Goal: Information Seeking & Learning: Learn about a topic

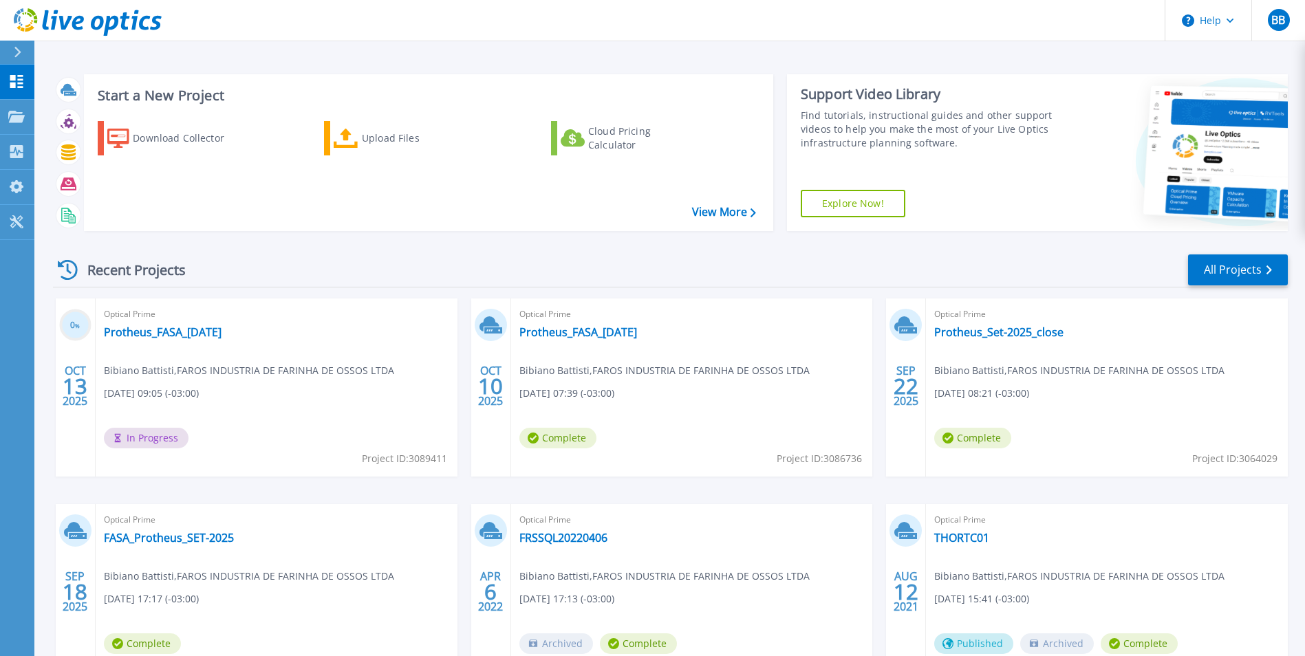
click at [593, 57] on div "Start a New Project Download Collector Upload Files Cloud Pricing Calculator Vi…" at bounding box center [669, 360] width 1270 height 721
click at [151, 333] on link "Protheus_FASA_[DATE]" at bounding box center [163, 332] width 118 height 14
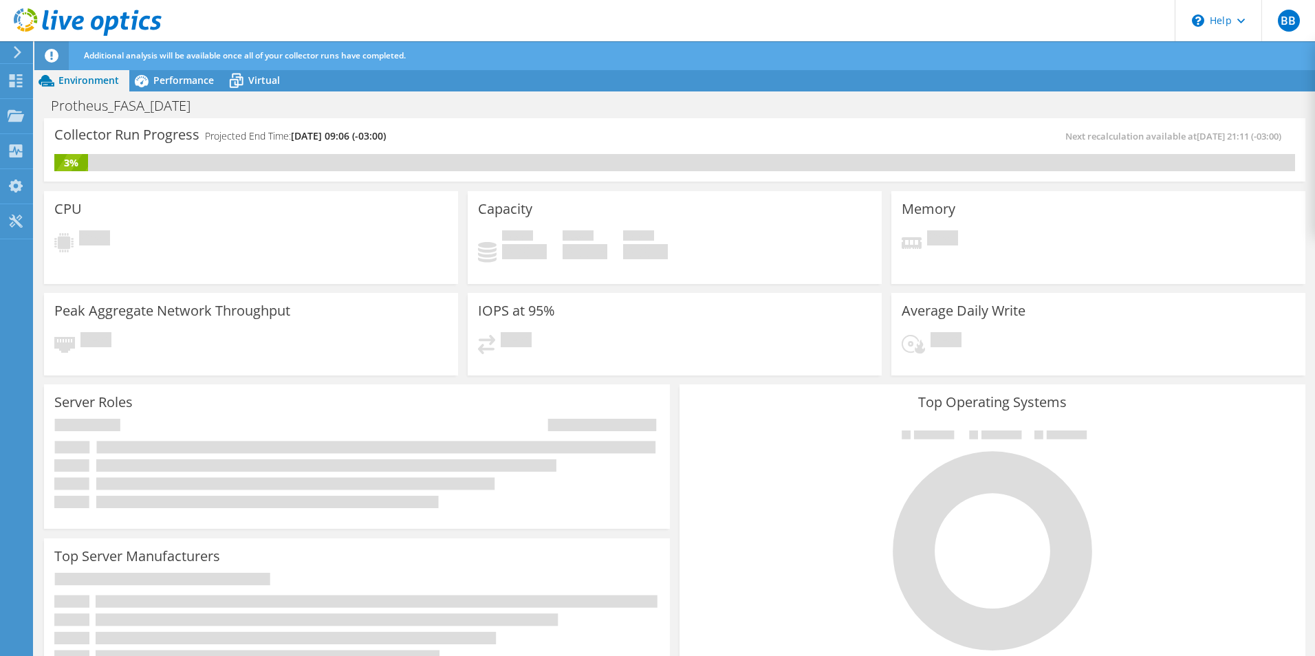
click at [517, 56] on div "BB End User Bibiano Battisti bibiano.b@fasa.ind.br FAROS INDUSTRIA DE FARINHA D…" at bounding box center [657, 342] width 1315 height 684
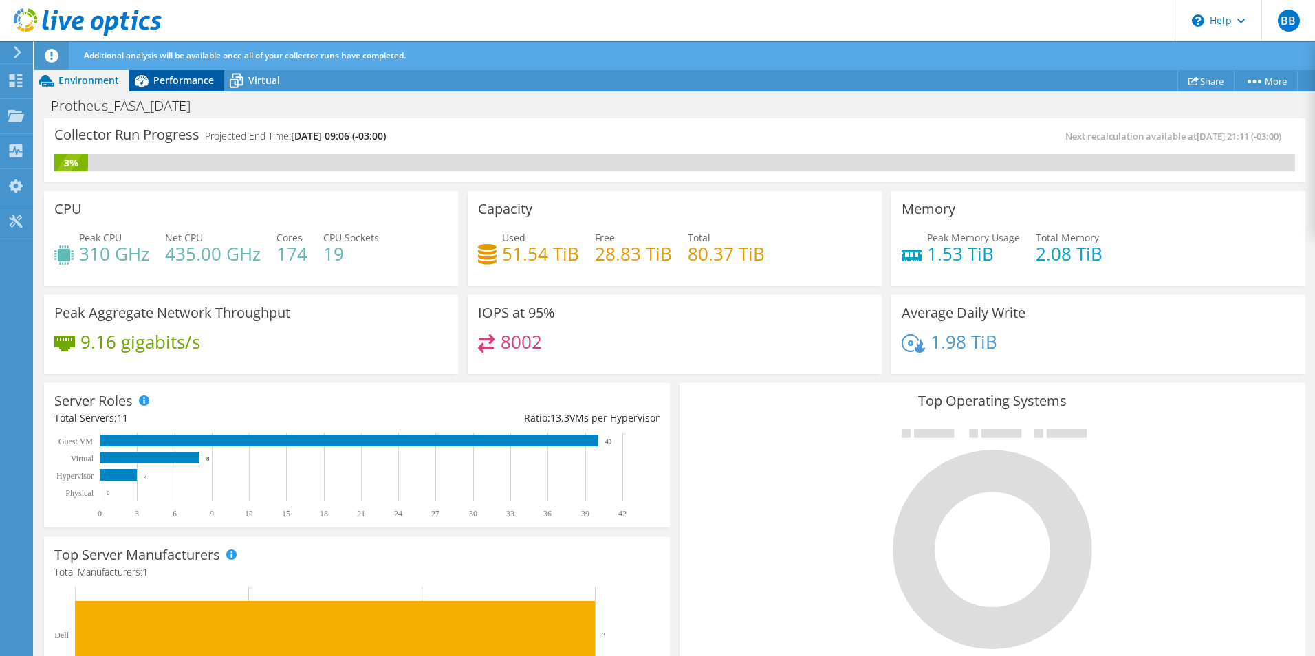
click at [179, 84] on span "Performance" at bounding box center [183, 80] width 61 height 13
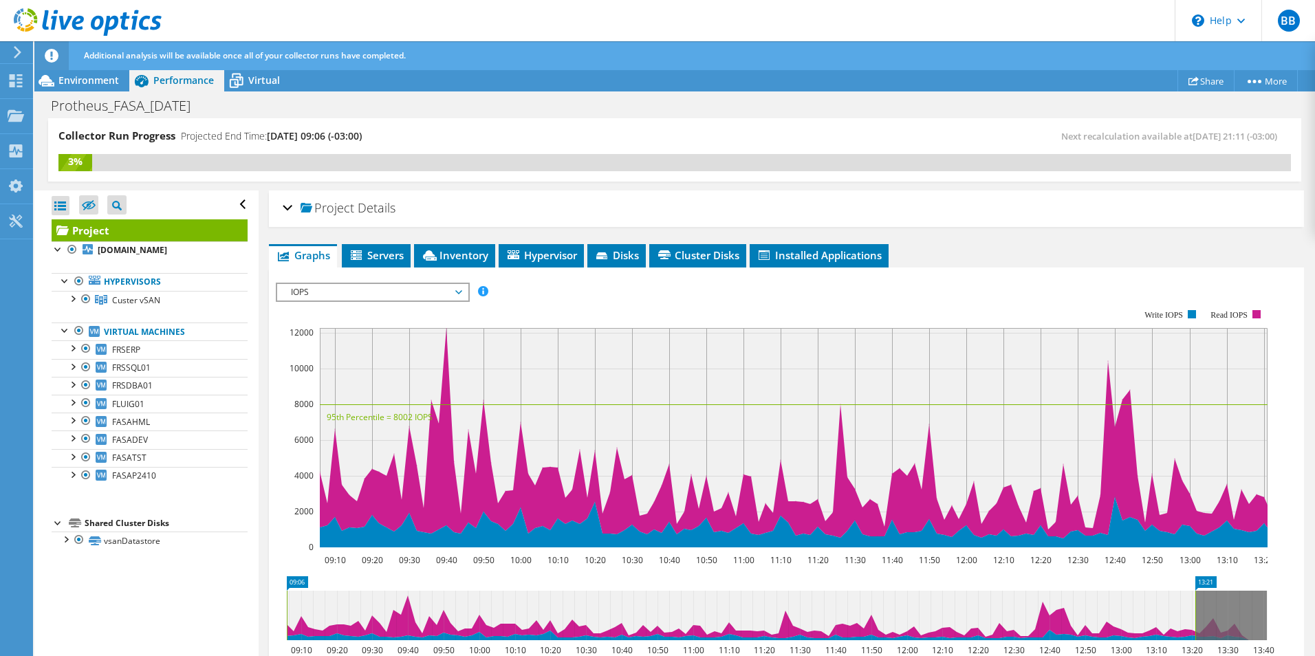
click at [566, 118] on div "Collector Run Progress Projected End Time: 10/20/2025, 09:06 (-03:00) Next reca…" at bounding box center [674, 149] width 1253 height 63
click at [379, 257] on span "Servers" at bounding box center [376, 255] width 55 height 14
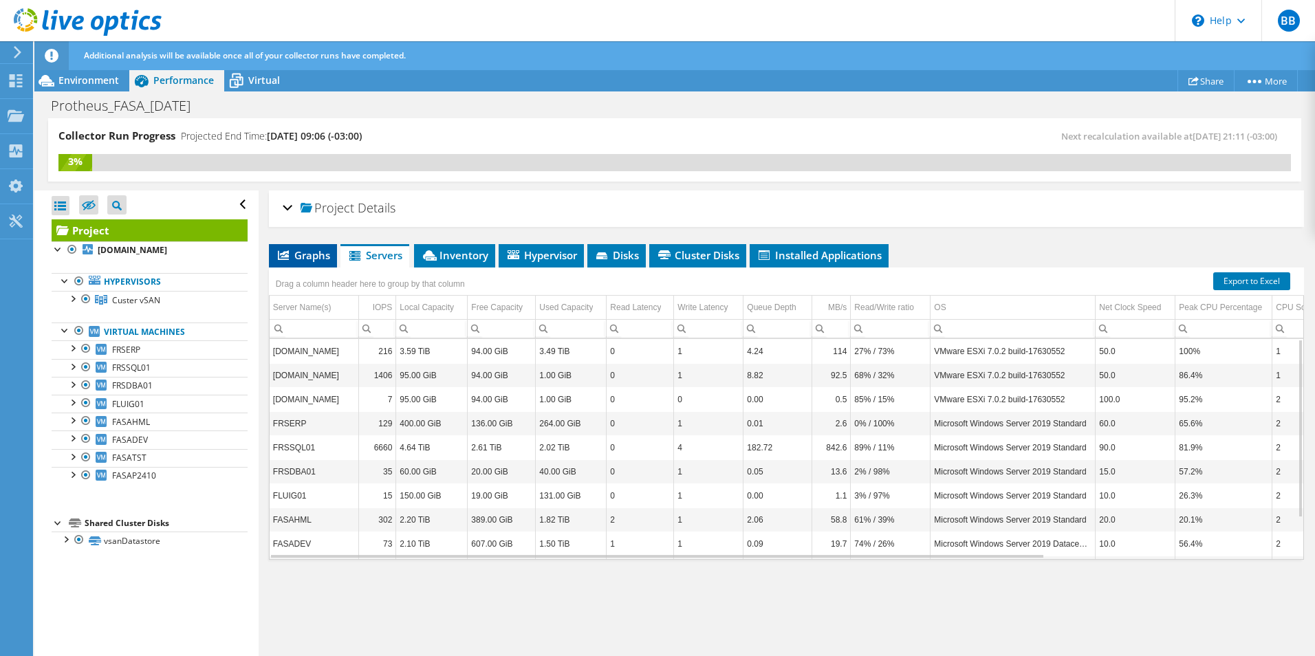
click at [301, 252] on span "Graphs" at bounding box center [303, 255] width 54 height 14
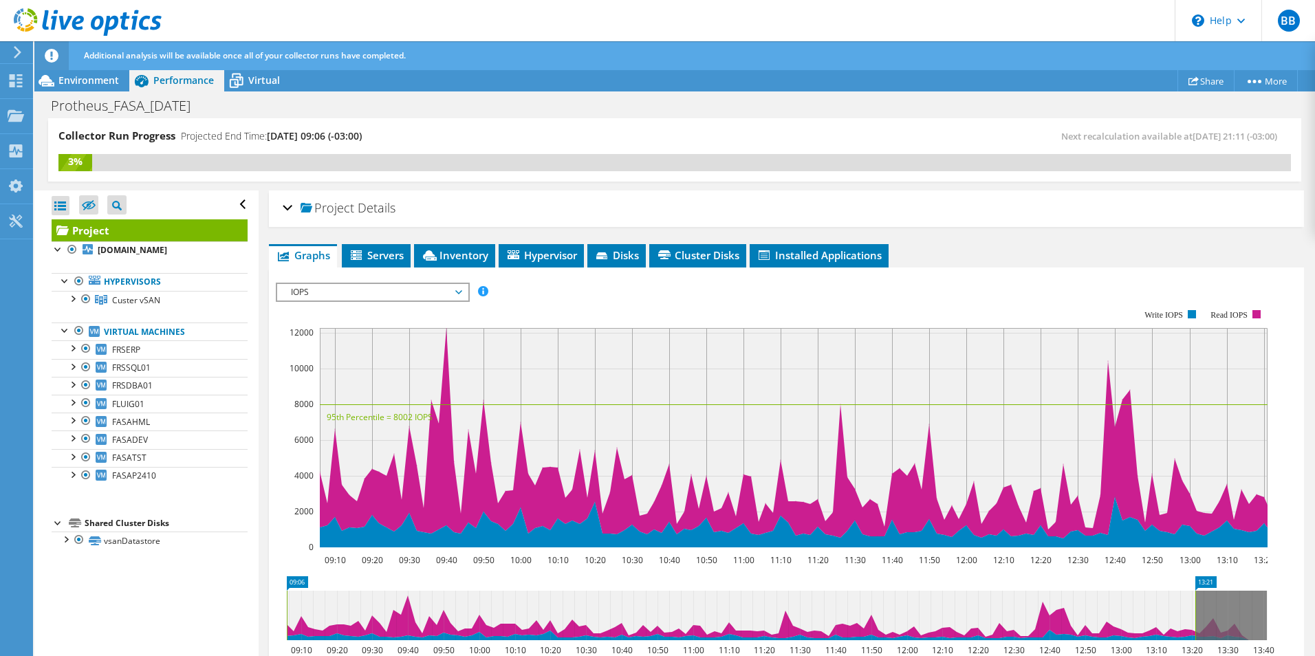
click at [423, 290] on span "IOPS" at bounding box center [372, 292] width 177 height 17
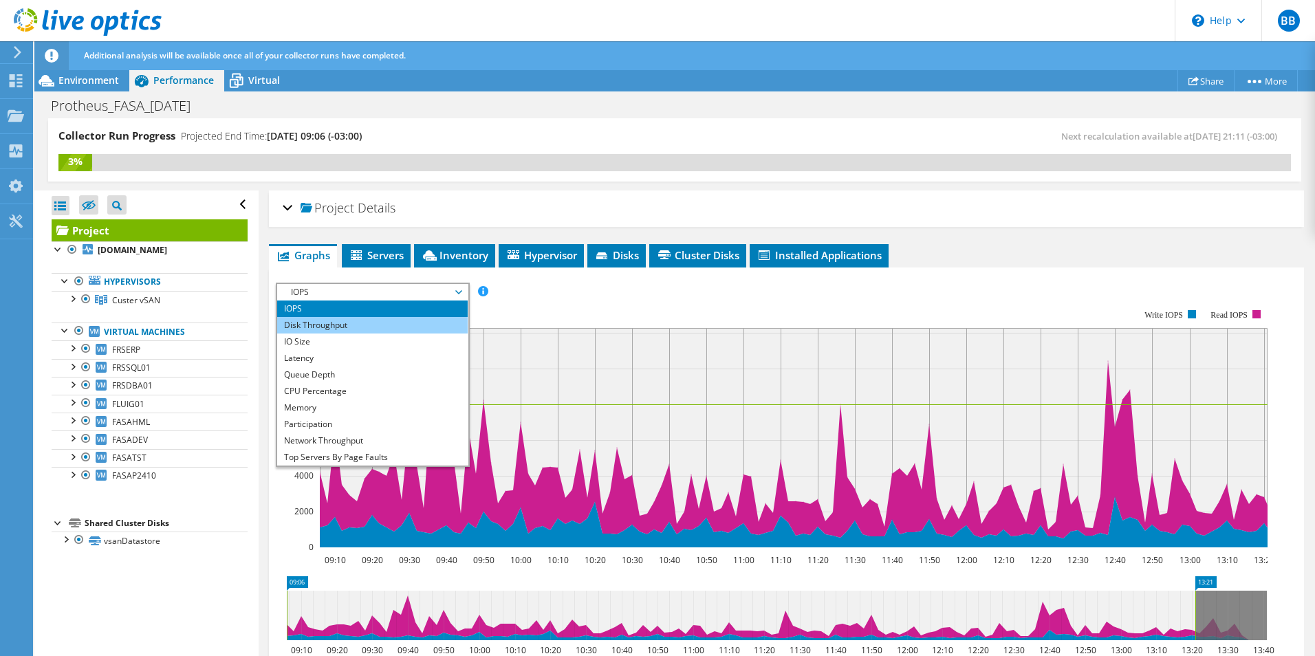
click at [325, 329] on li "Disk Throughput" at bounding box center [372, 325] width 190 height 17
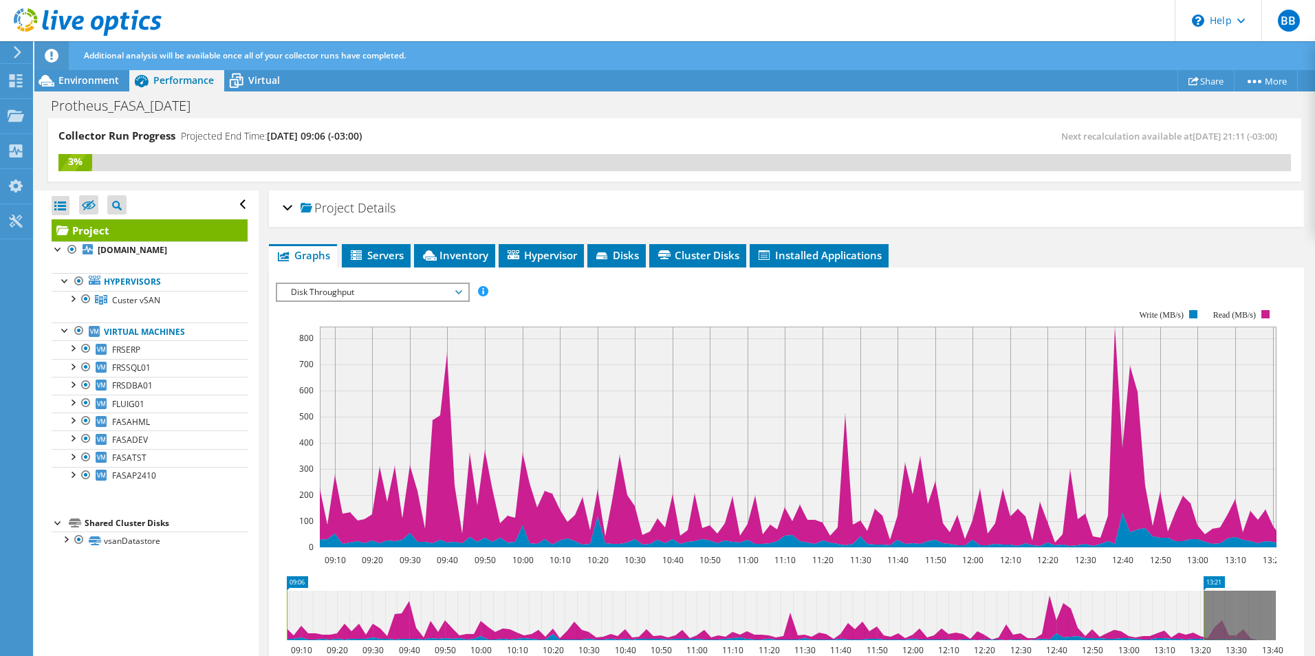
click at [353, 295] on span "Disk Throughput" at bounding box center [372, 292] width 177 height 17
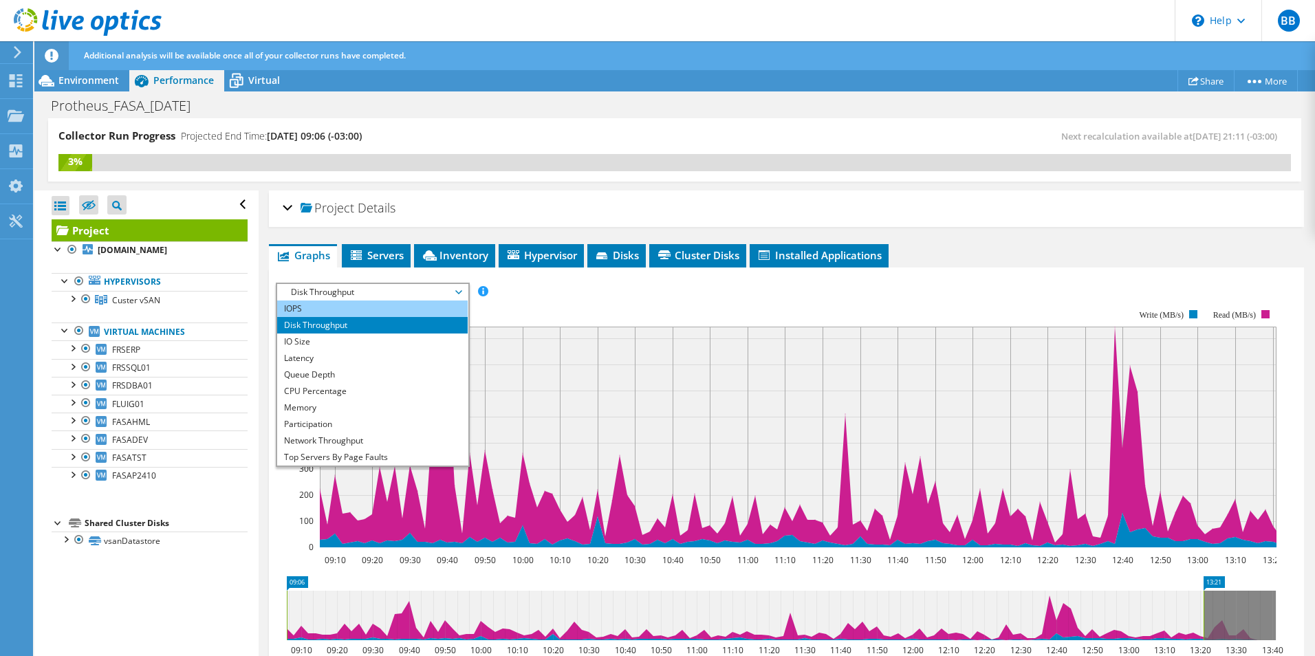
click at [292, 310] on li "IOPS" at bounding box center [372, 309] width 190 height 17
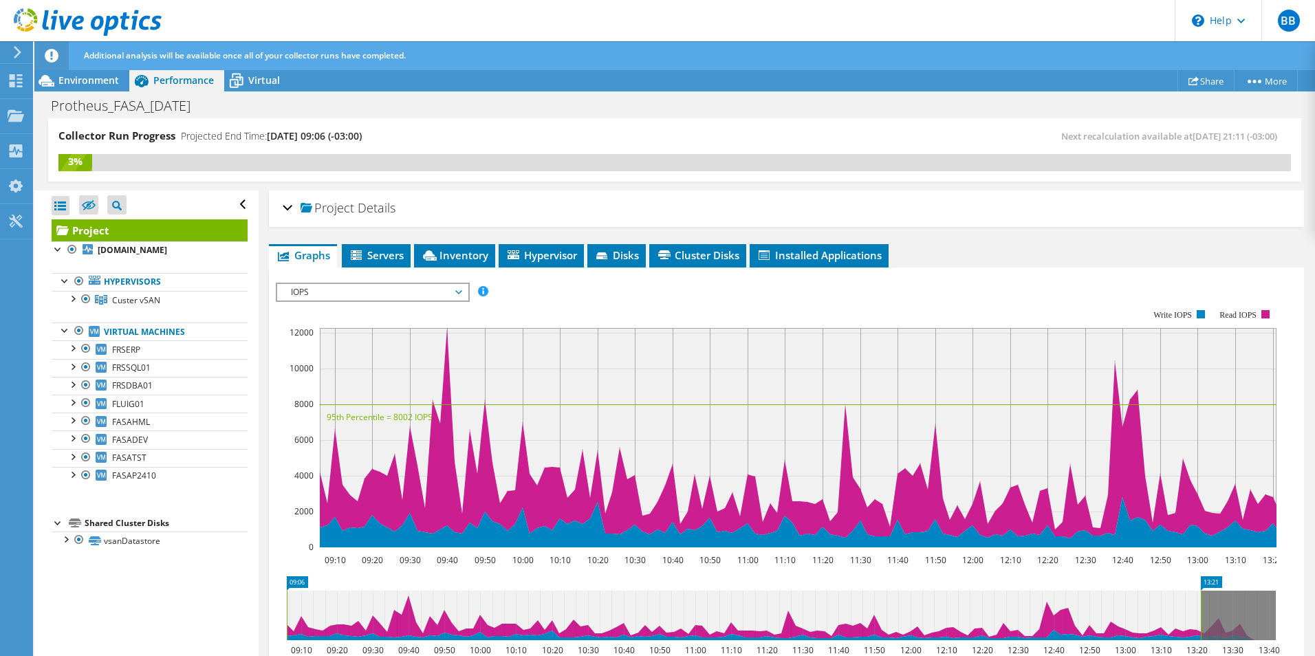
click at [400, 290] on span "IOPS" at bounding box center [372, 292] width 177 height 17
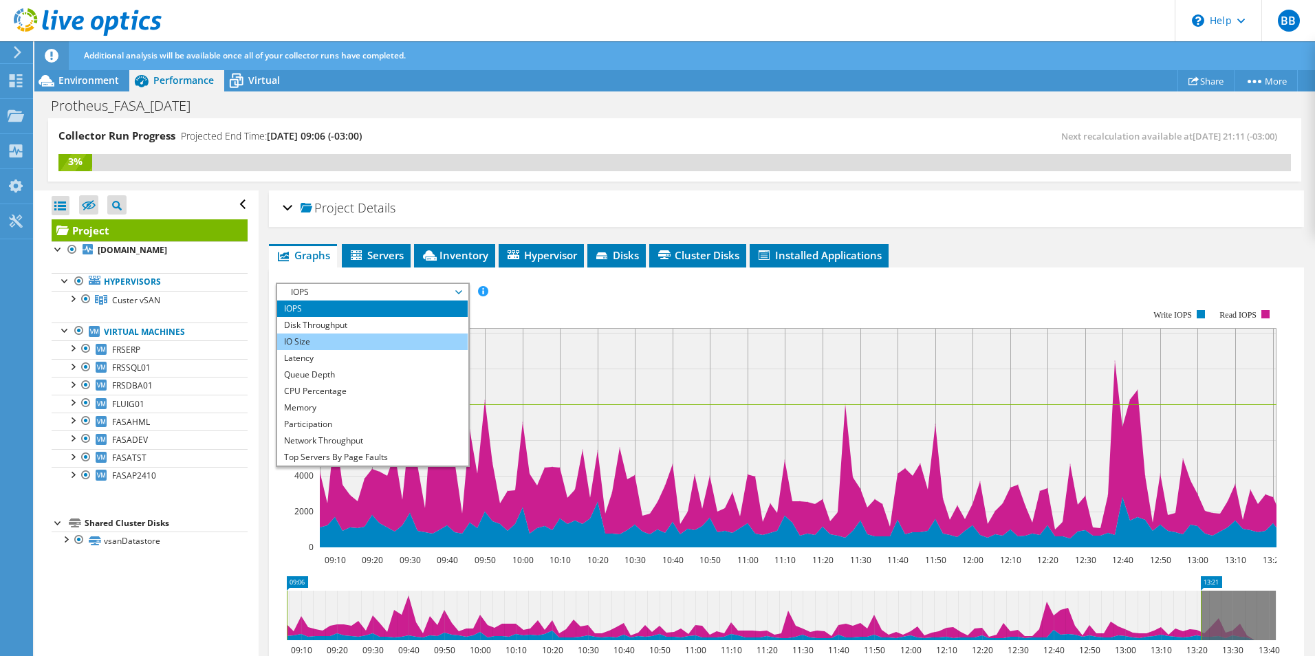
click at [310, 343] on li "IO Size" at bounding box center [372, 342] width 190 height 17
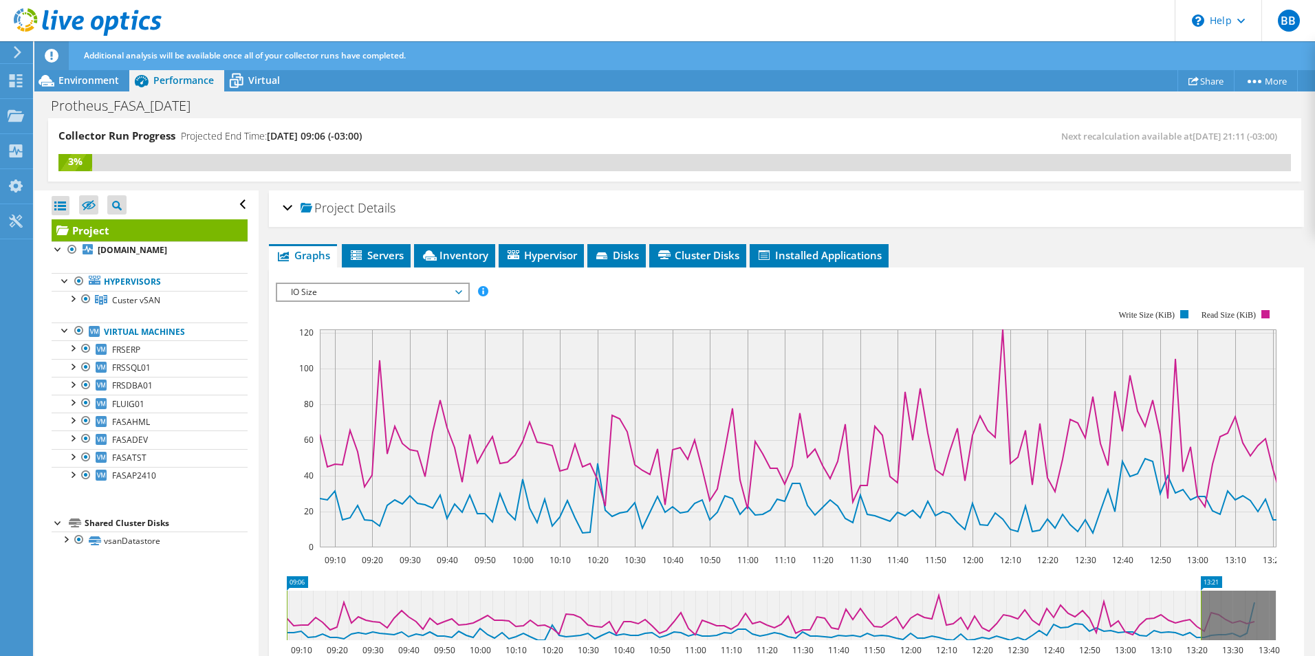
click at [378, 291] on span "IO Size" at bounding box center [372, 292] width 177 height 17
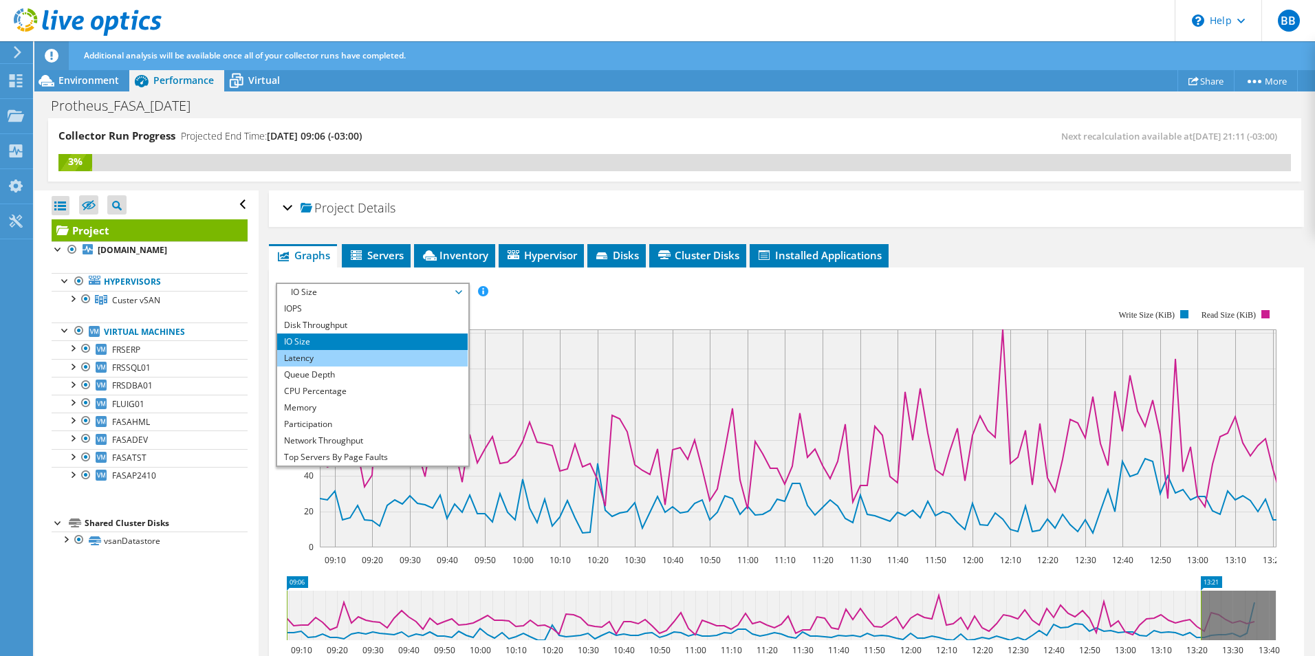
click at [320, 360] on li "Latency" at bounding box center [372, 358] width 190 height 17
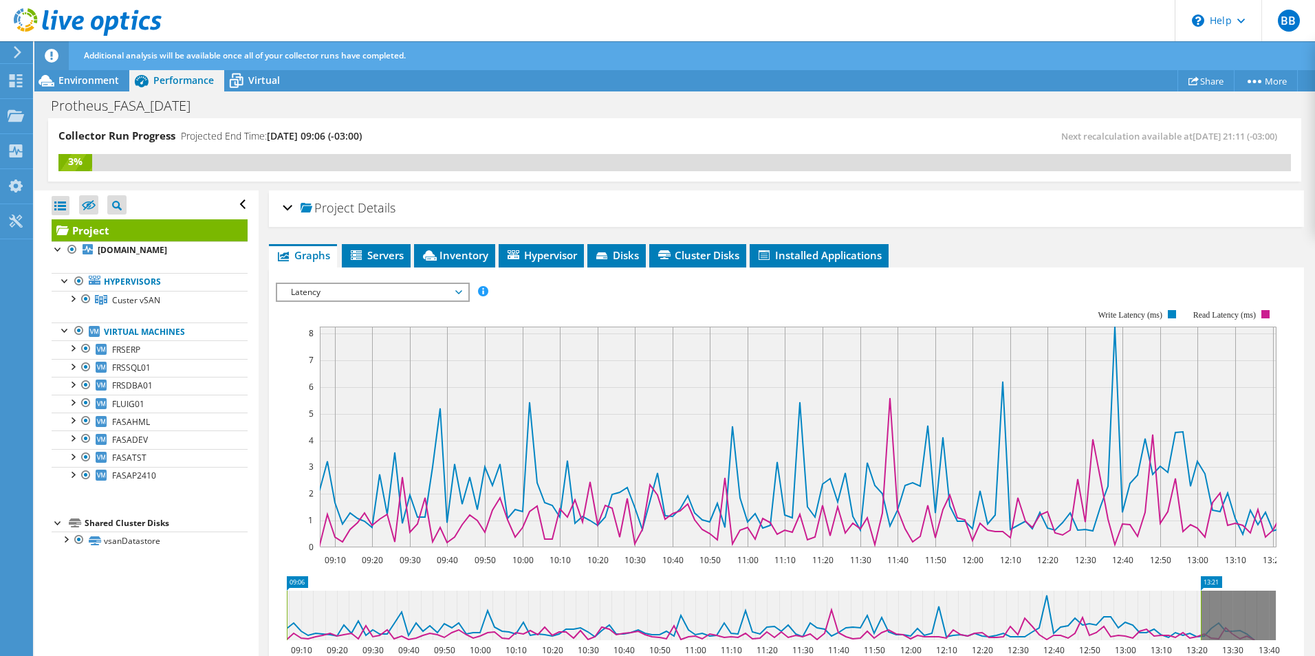
click at [389, 290] on span "Latency" at bounding box center [372, 292] width 177 height 17
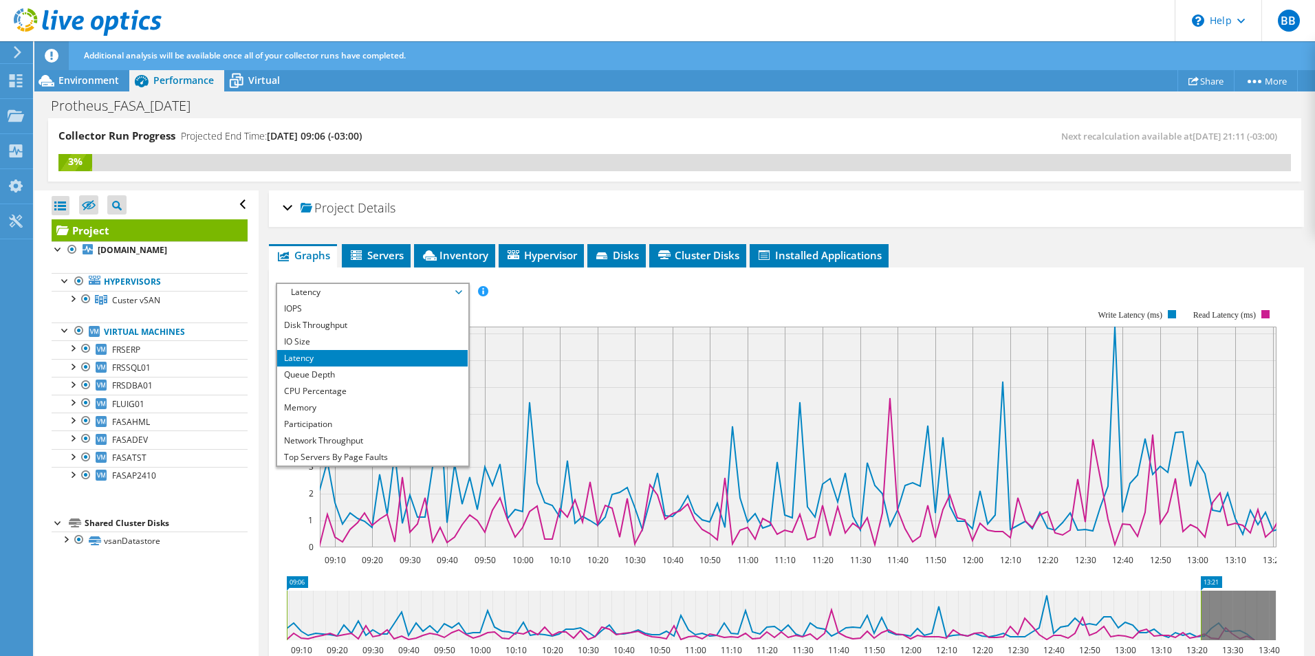
click at [549, 171] on div "3%" at bounding box center [674, 162] width 1232 height 17
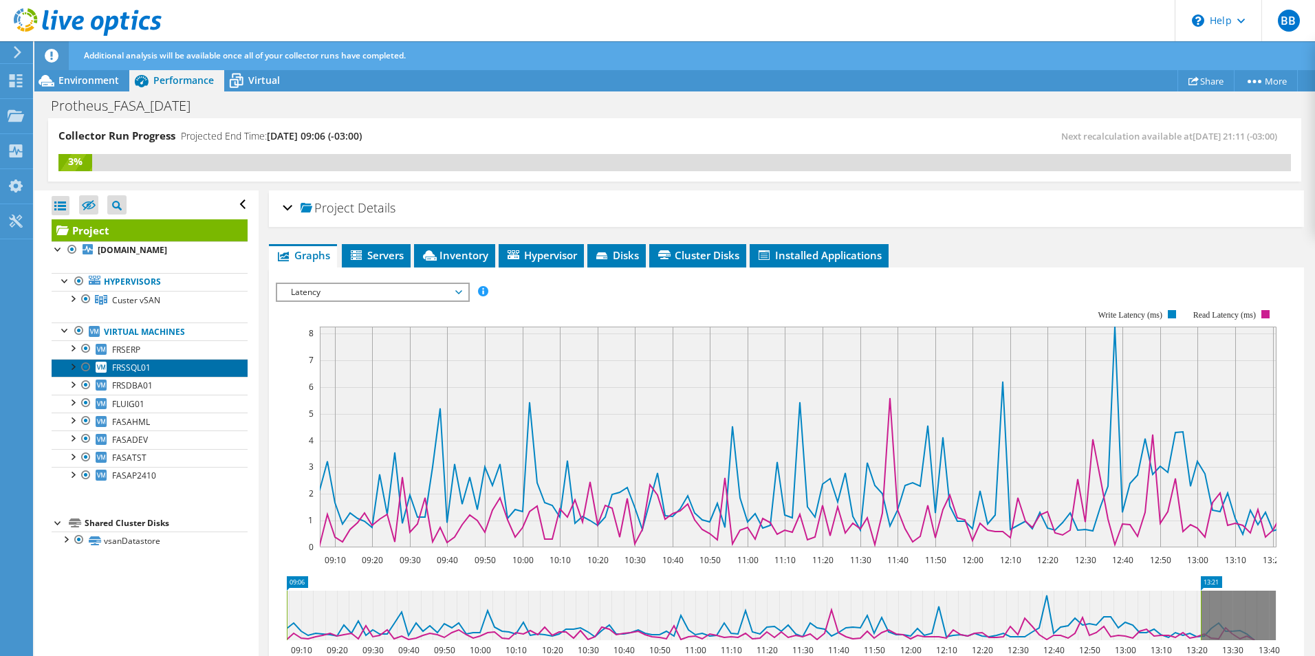
click at [123, 367] on span "FRSSQL01" at bounding box center [131, 368] width 39 height 12
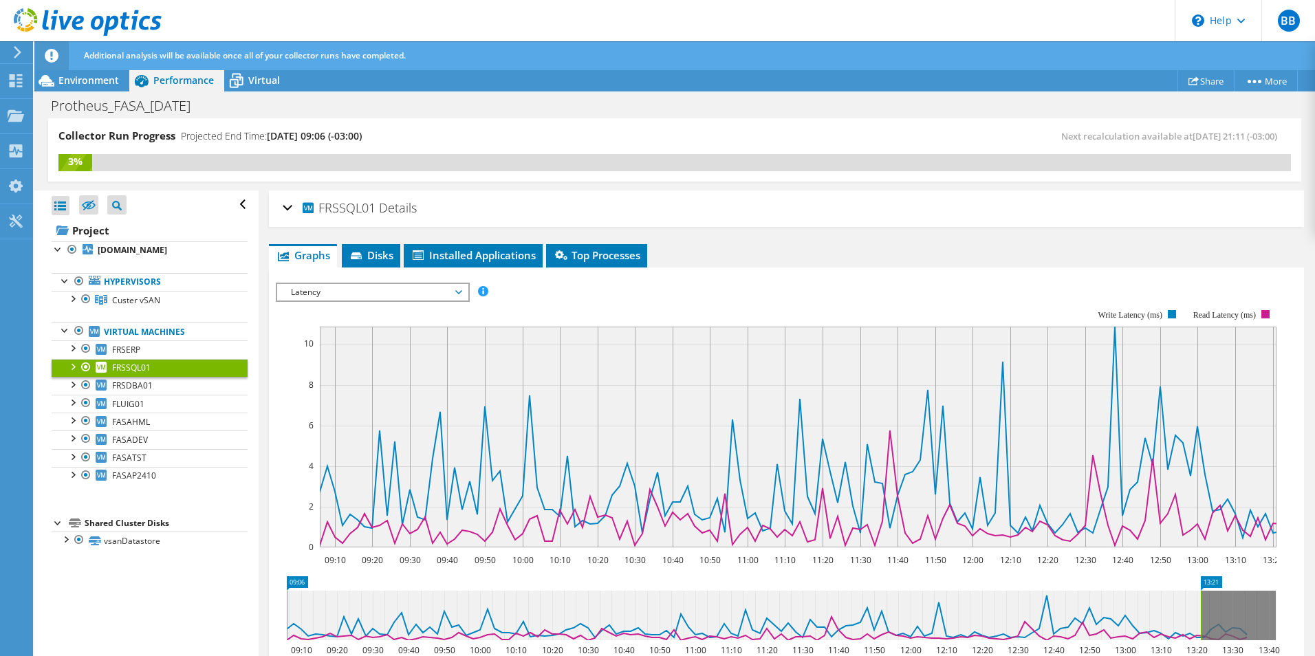
click at [331, 287] on span "Latency" at bounding box center [372, 292] width 177 height 17
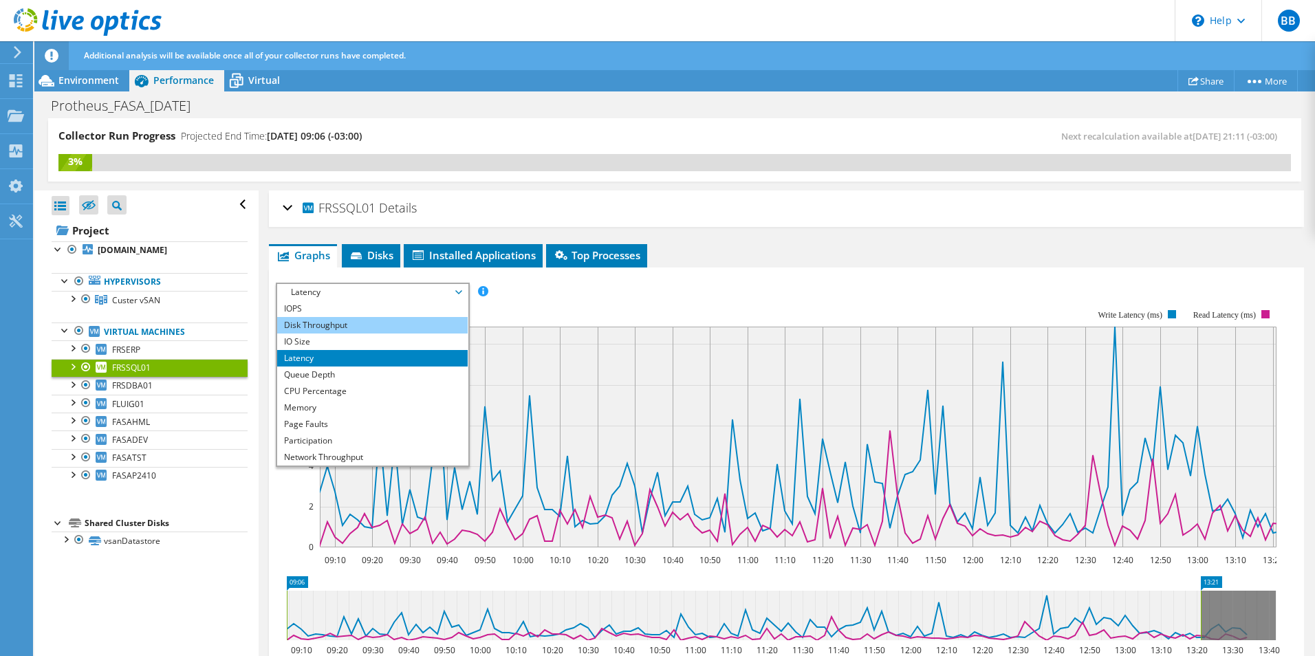
click at [312, 327] on li "Disk Throughput" at bounding box center [372, 325] width 190 height 17
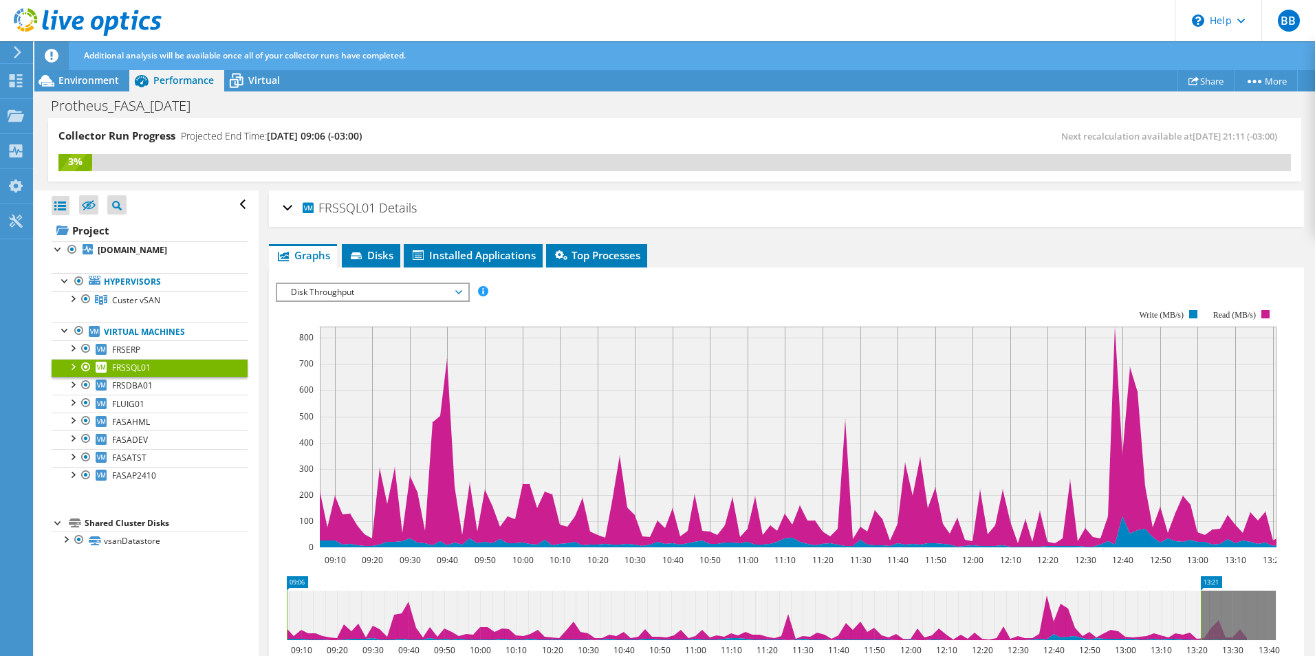
click at [409, 291] on span "Disk Throughput" at bounding box center [372, 292] width 177 height 17
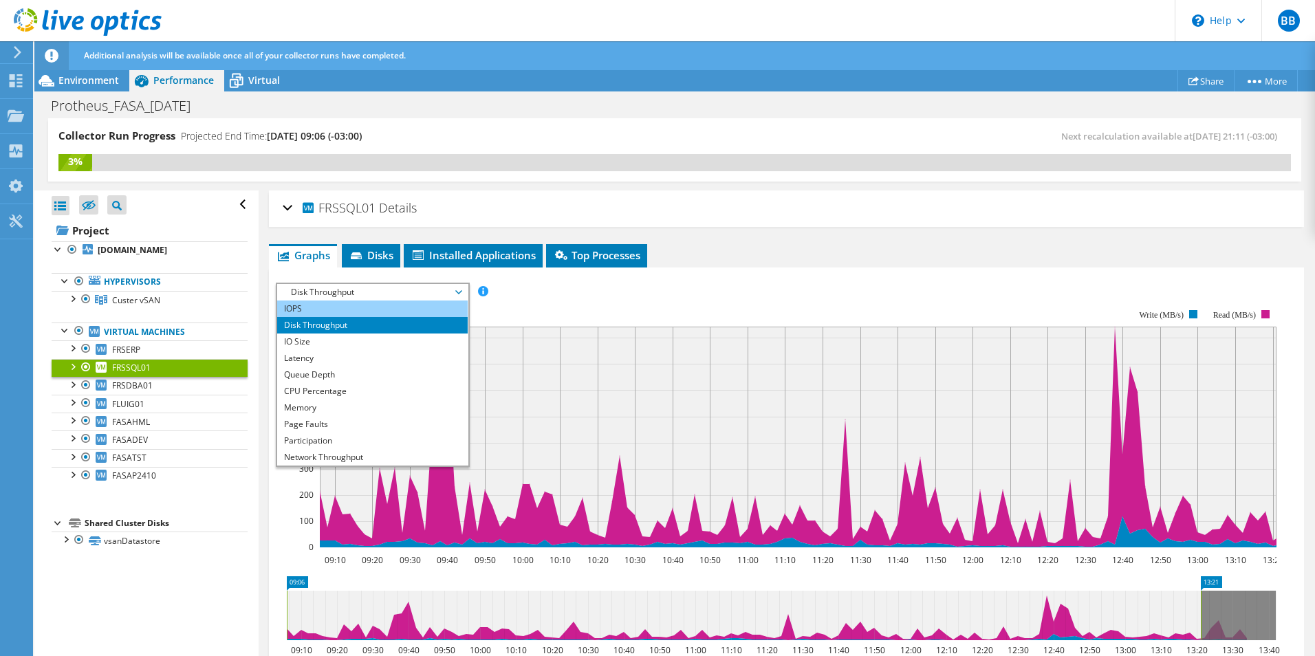
click at [307, 311] on li "IOPS" at bounding box center [372, 309] width 190 height 17
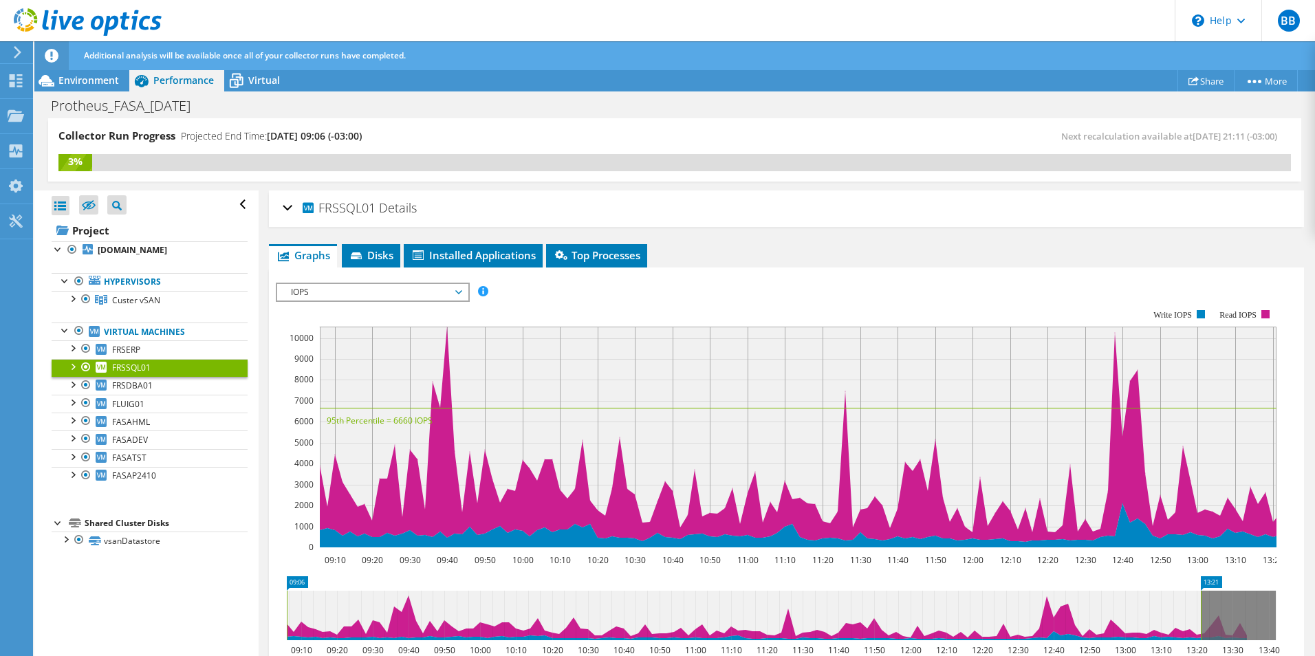
click at [730, 294] on rect at bounding box center [776, 428] width 1001 height 275
click at [1208, 108] on link "Project Details" at bounding box center [1235, 105] width 131 height 29
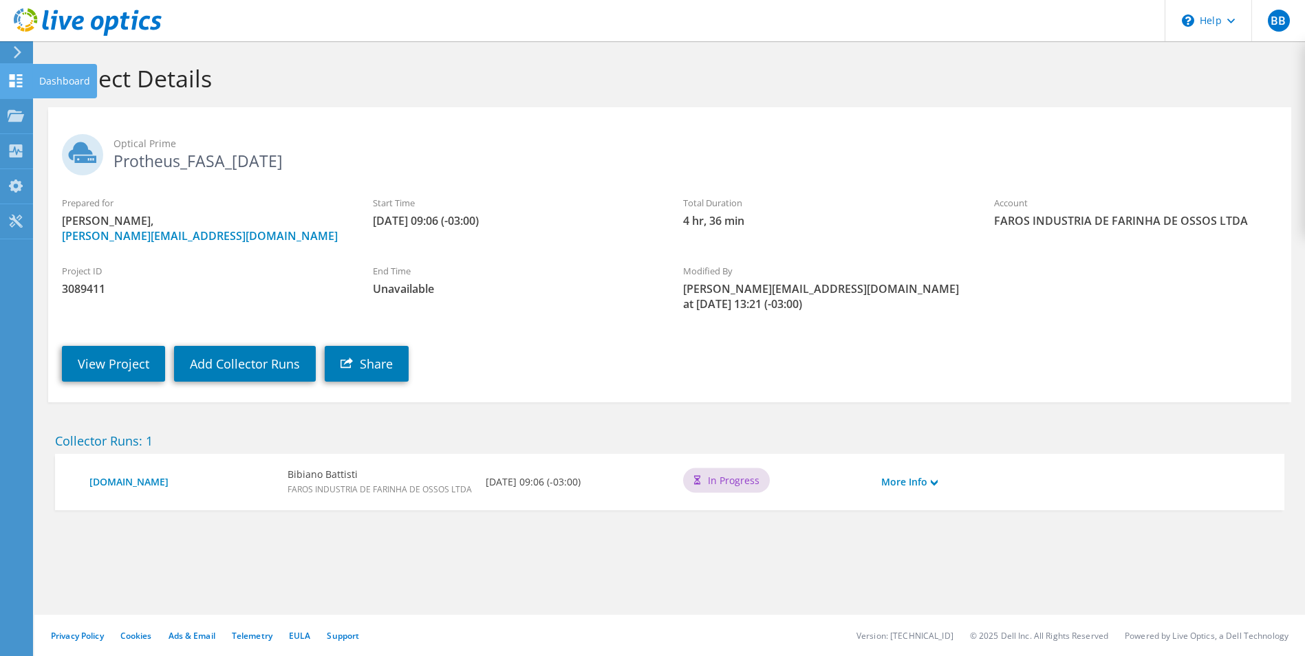
click at [43, 83] on div "Dashboard" at bounding box center [64, 81] width 65 height 34
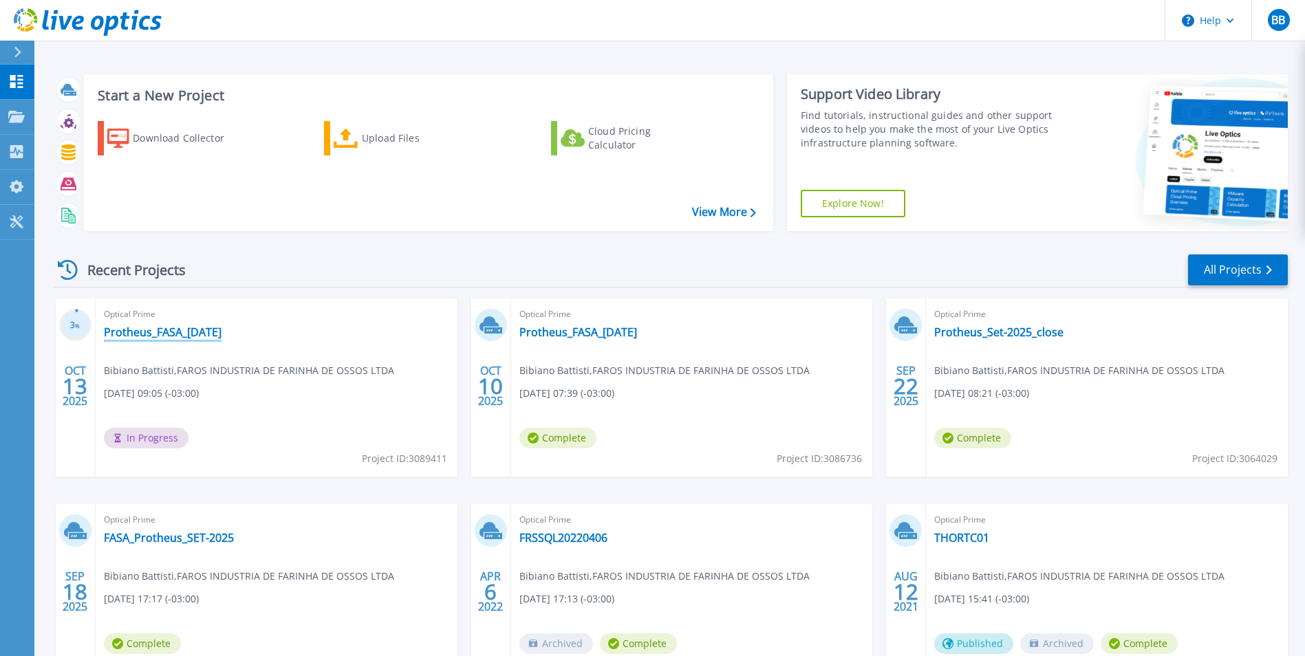
click at [161, 332] on link "Protheus_FASA_[DATE]" at bounding box center [163, 332] width 118 height 14
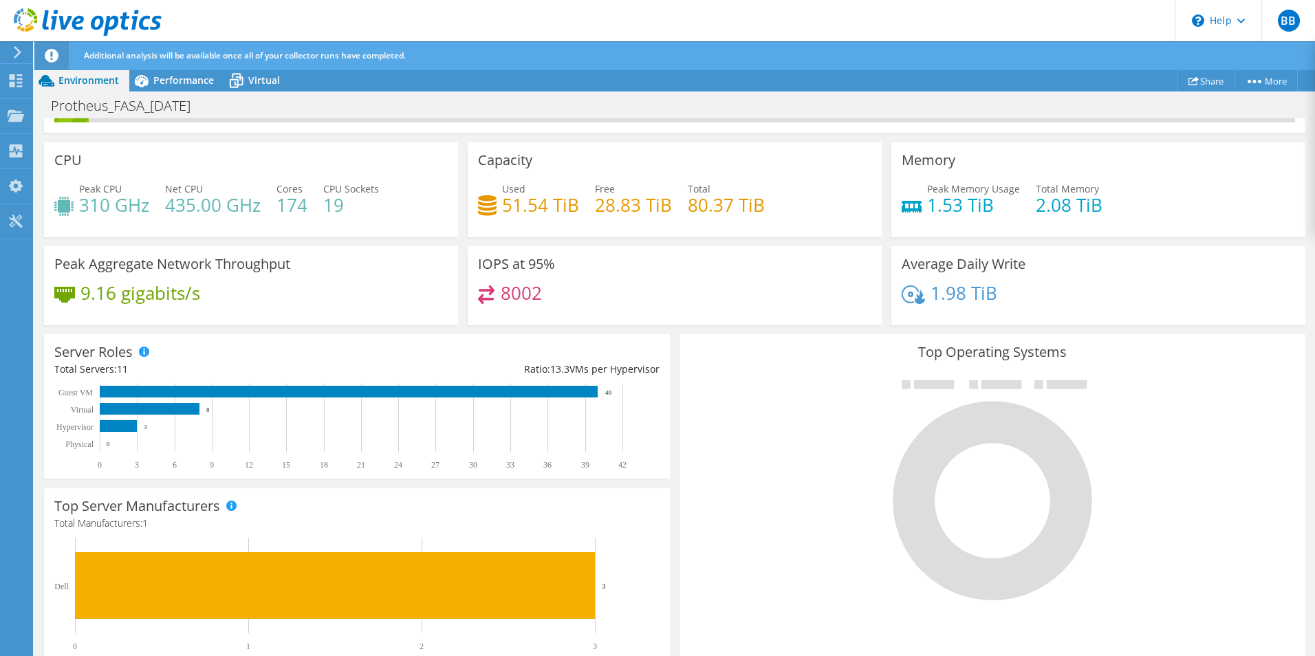
scroll to position [69, 0]
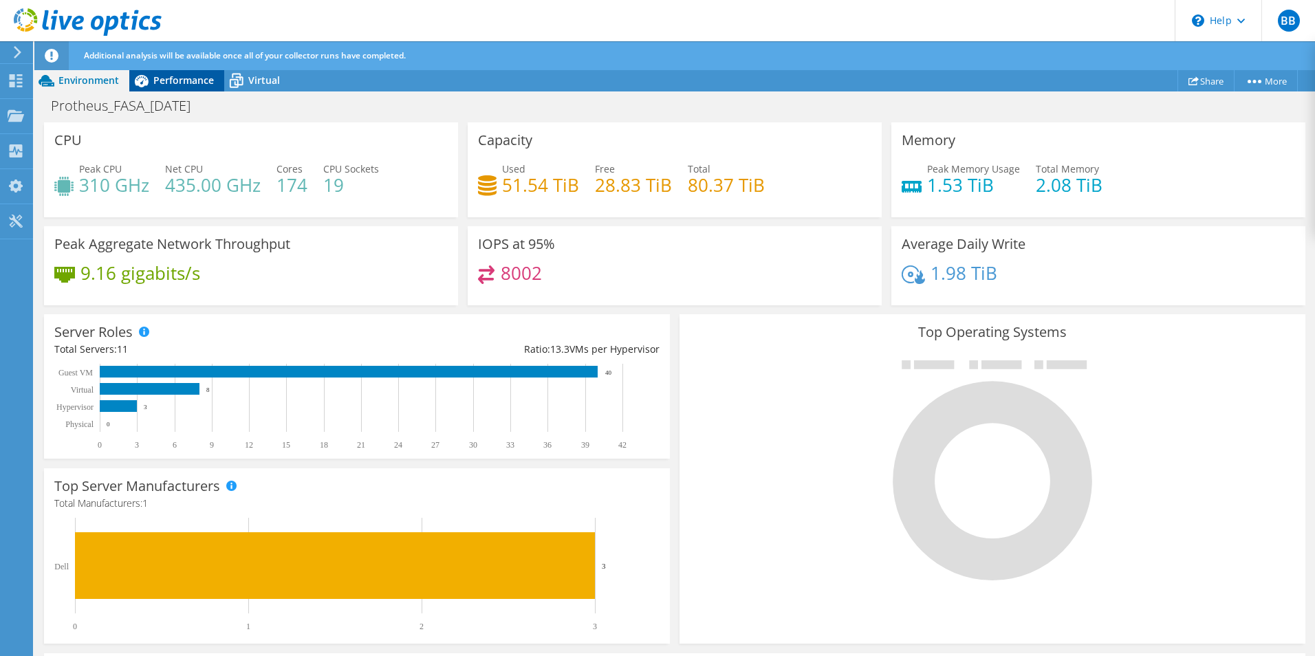
click at [161, 86] on span "Performance" at bounding box center [183, 80] width 61 height 13
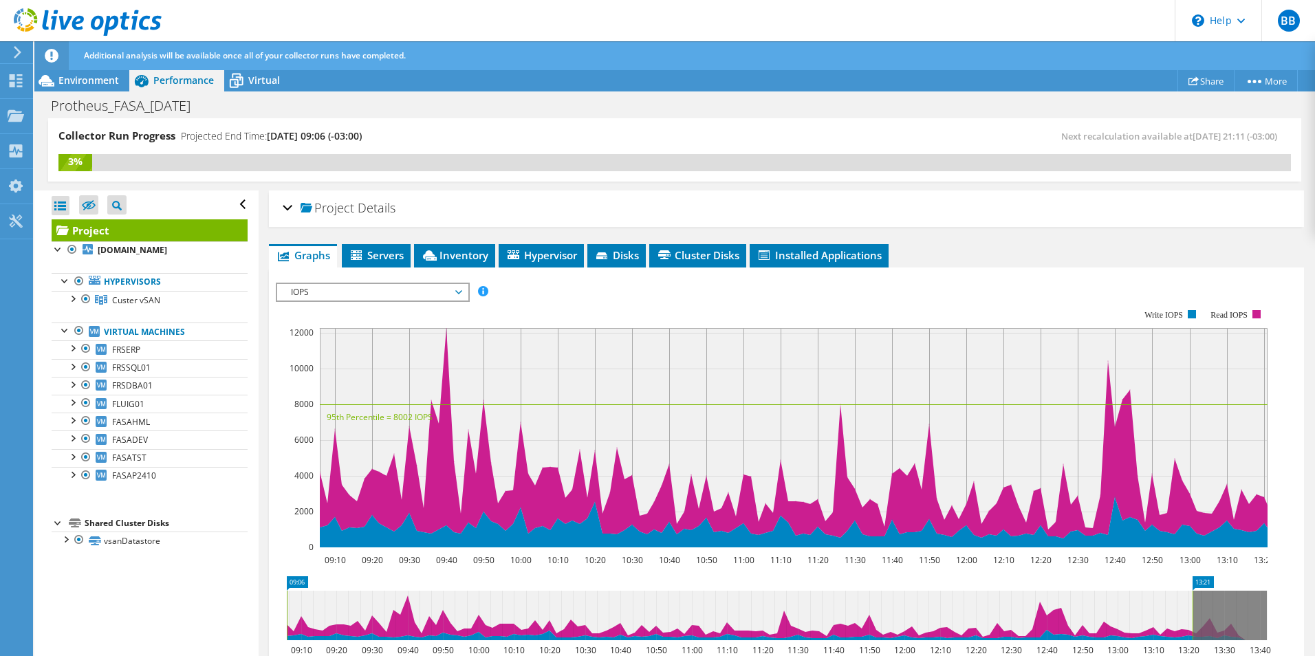
scroll to position [0, 0]
click at [360, 292] on span "IOPS" at bounding box center [372, 292] width 177 height 17
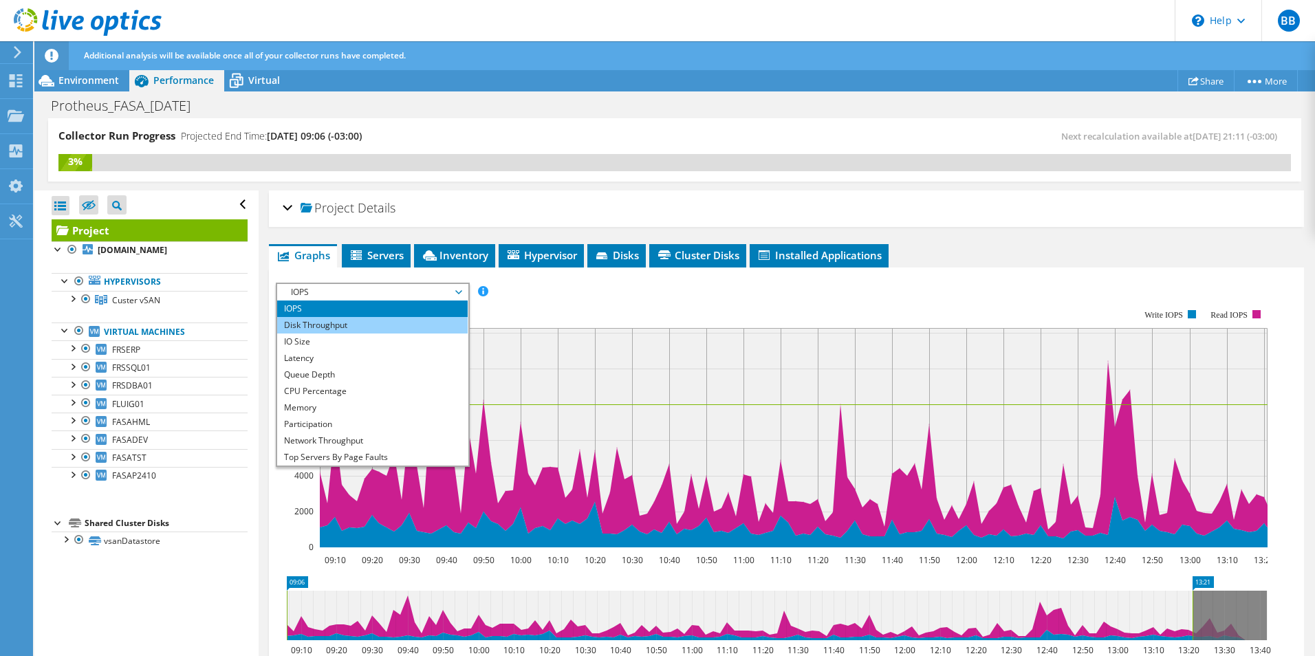
click at [320, 327] on li "Disk Throughput" at bounding box center [372, 325] width 190 height 17
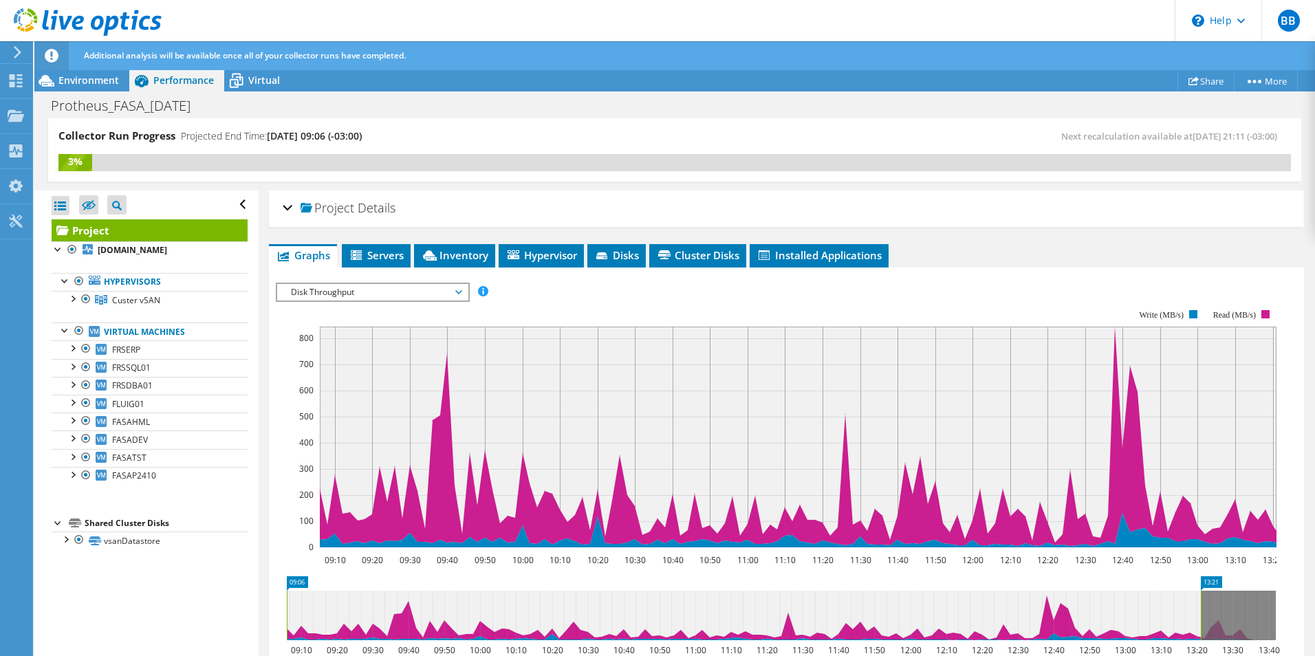
click at [340, 292] on span "Disk Throughput" at bounding box center [372, 292] width 177 height 17
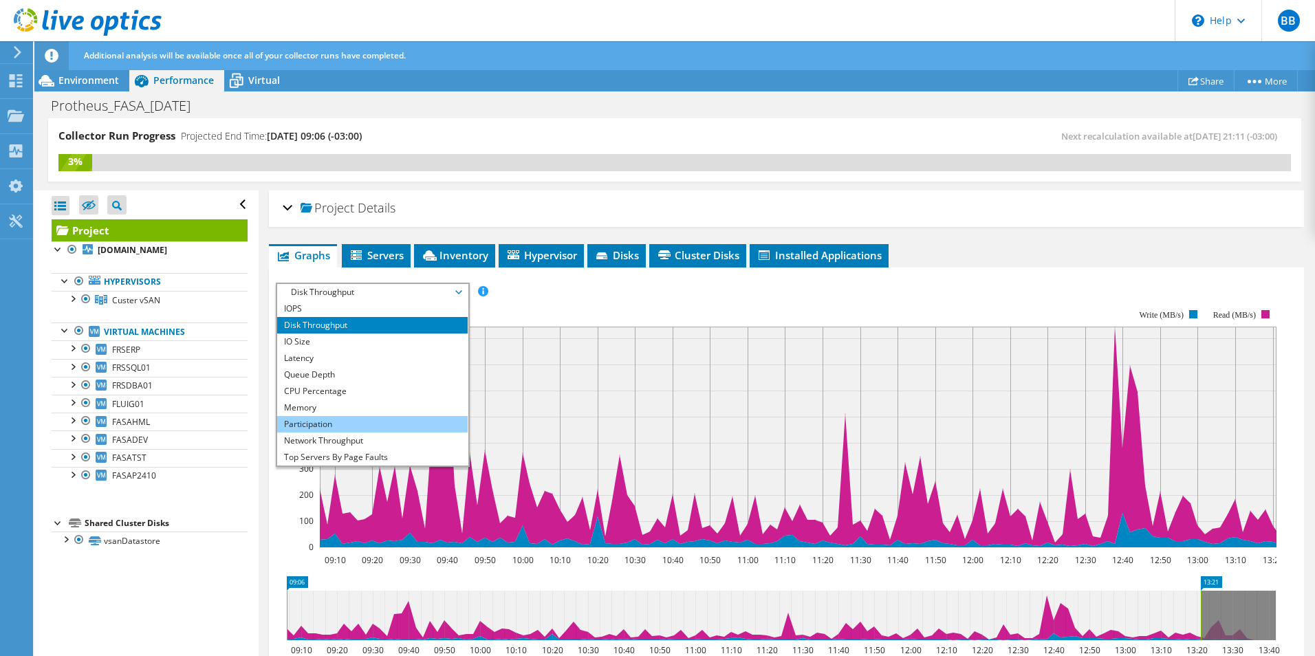
scroll to position [50, 0]
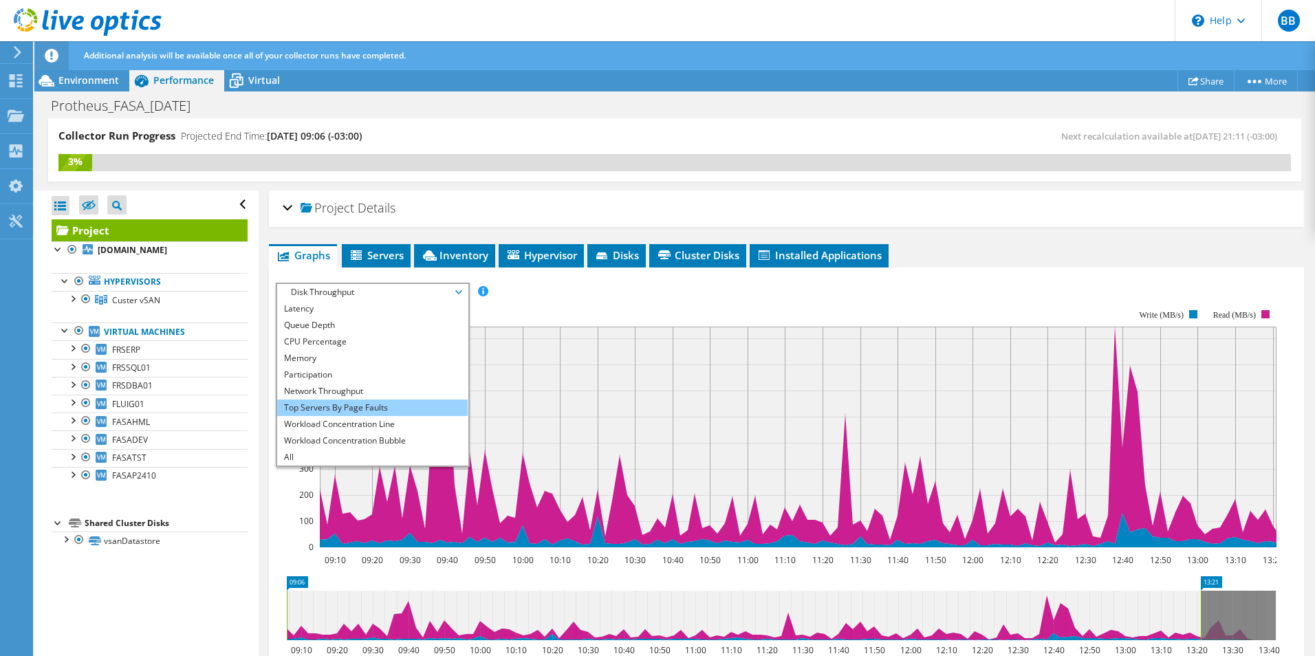
click at [318, 405] on li "Top Servers By Page Faults" at bounding box center [372, 408] width 190 height 17
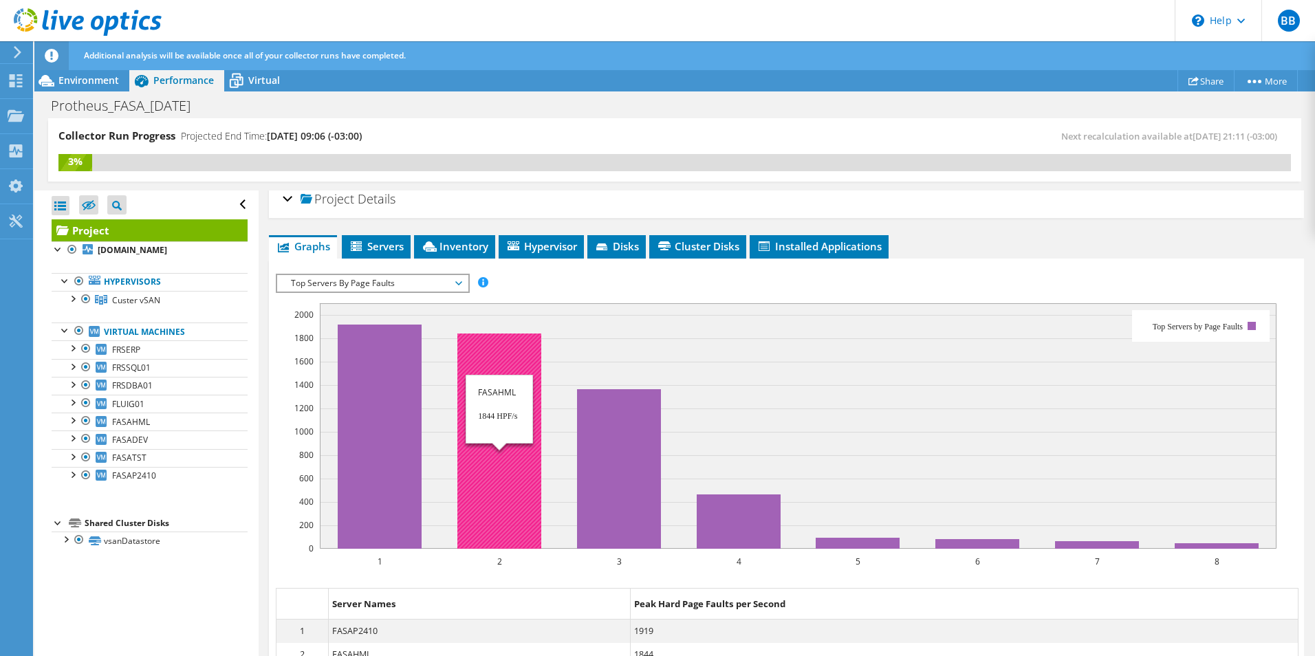
scroll to position [0, 0]
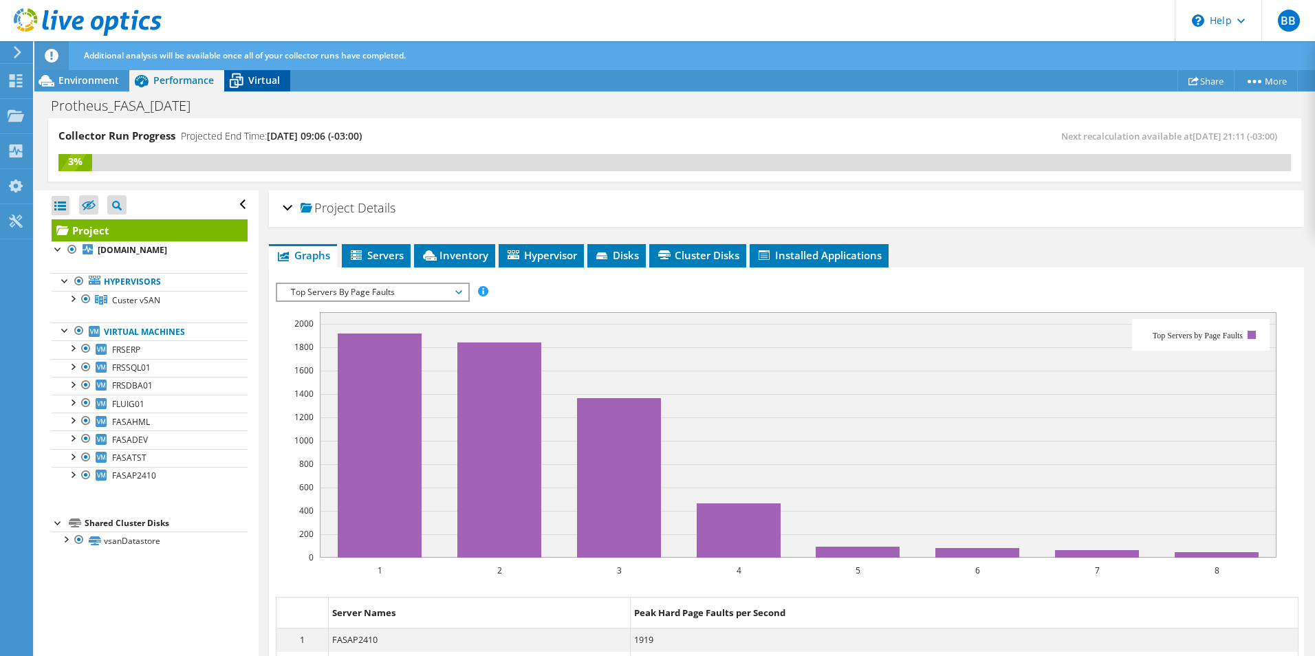
click at [254, 80] on span "Virtual" at bounding box center [264, 80] width 32 height 13
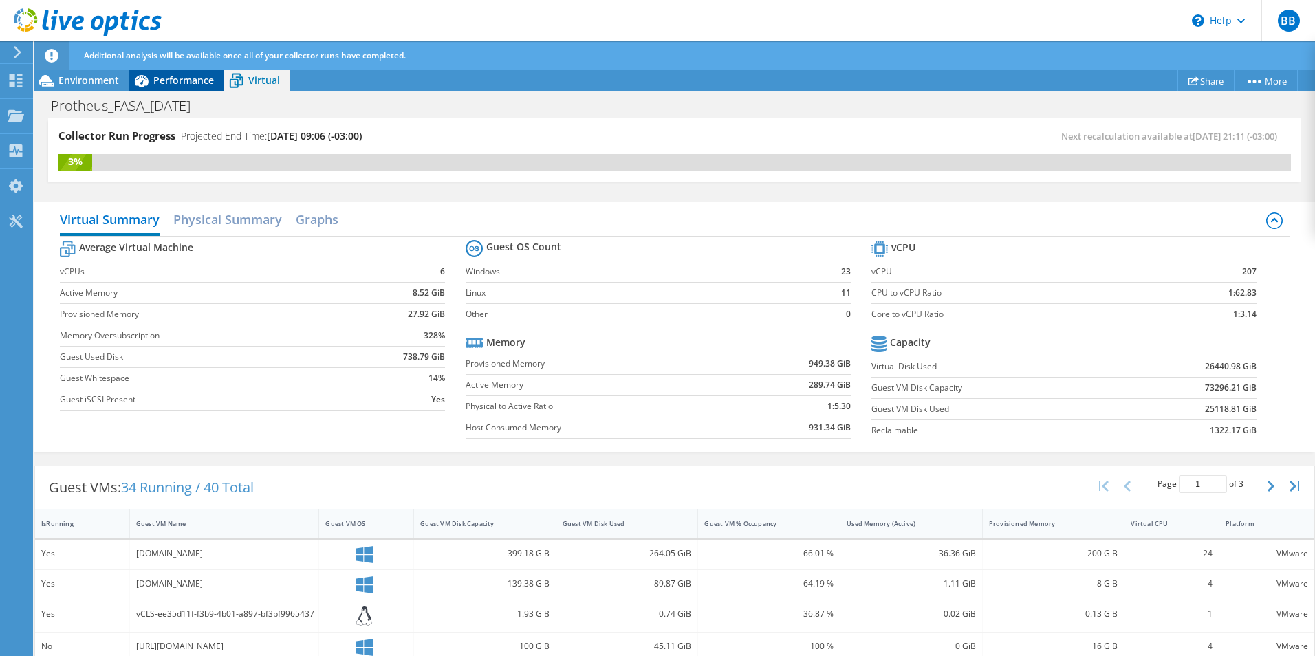
click at [172, 77] on span "Performance" at bounding box center [183, 80] width 61 height 13
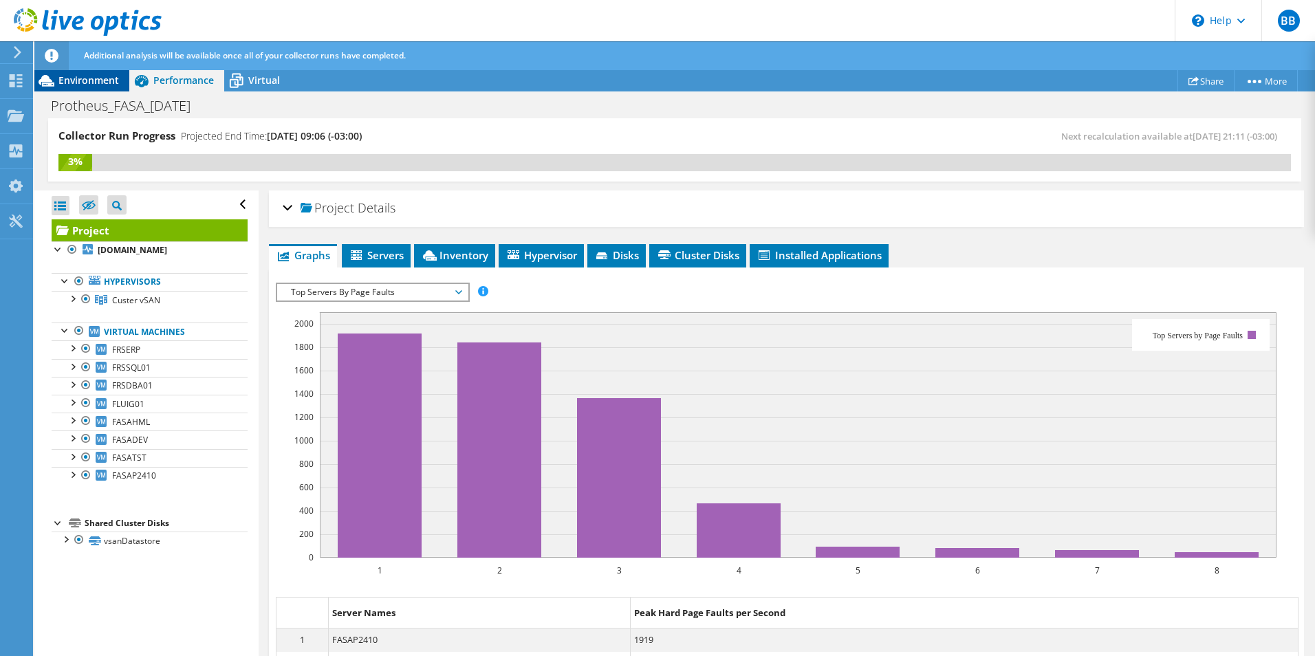
click at [100, 75] on span "Environment" at bounding box center [88, 80] width 61 height 13
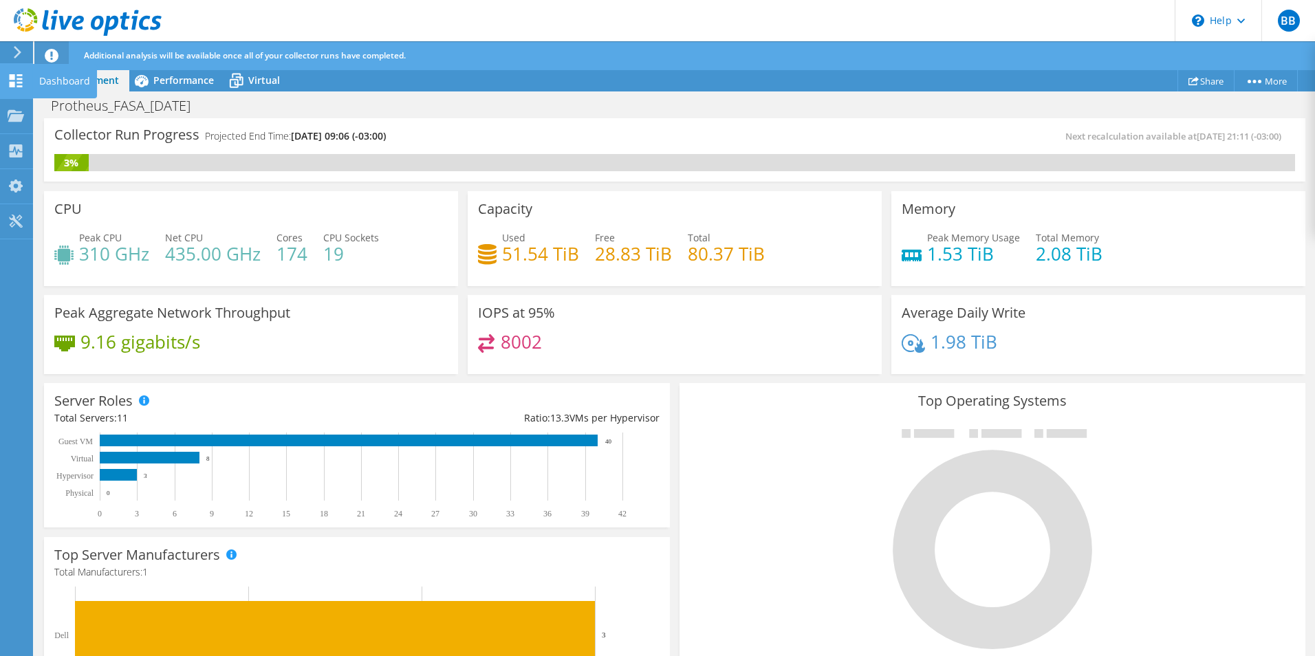
click at [41, 82] on div "Dashboard" at bounding box center [64, 81] width 65 height 34
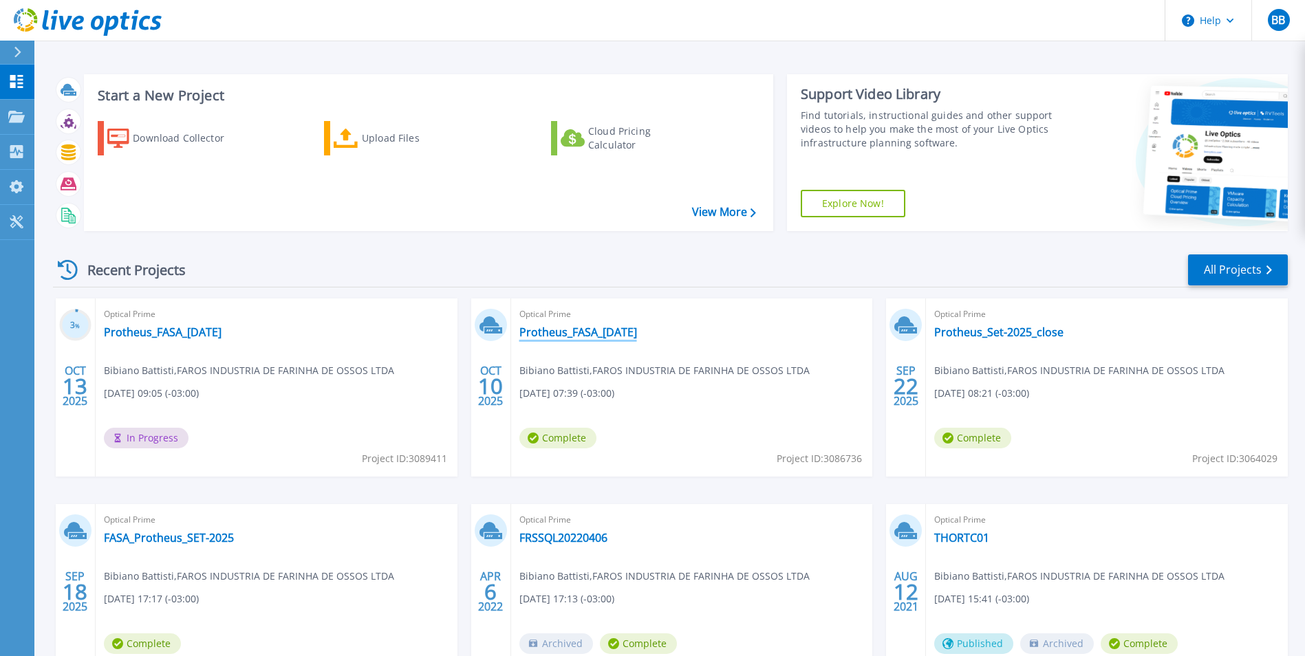
click at [579, 334] on link "Protheus_FASA_[DATE]" at bounding box center [578, 332] width 118 height 14
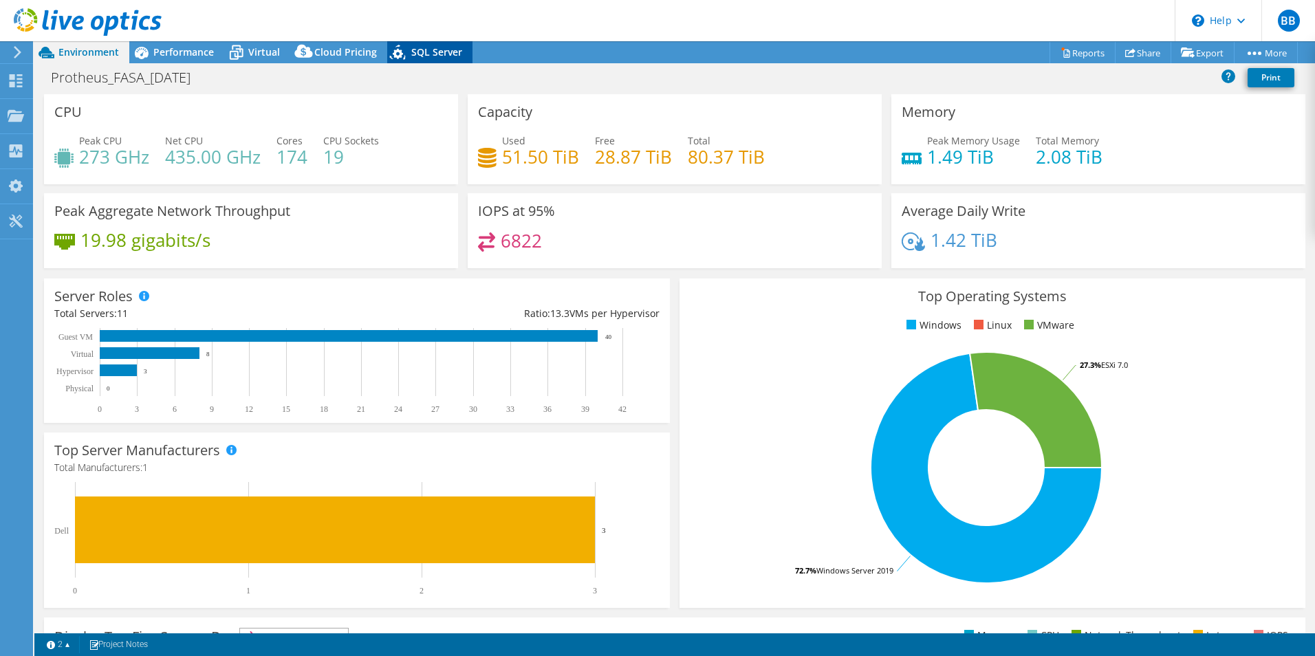
click at [411, 45] on span "SQL Server" at bounding box center [436, 51] width 51 height 13
select select "USD"
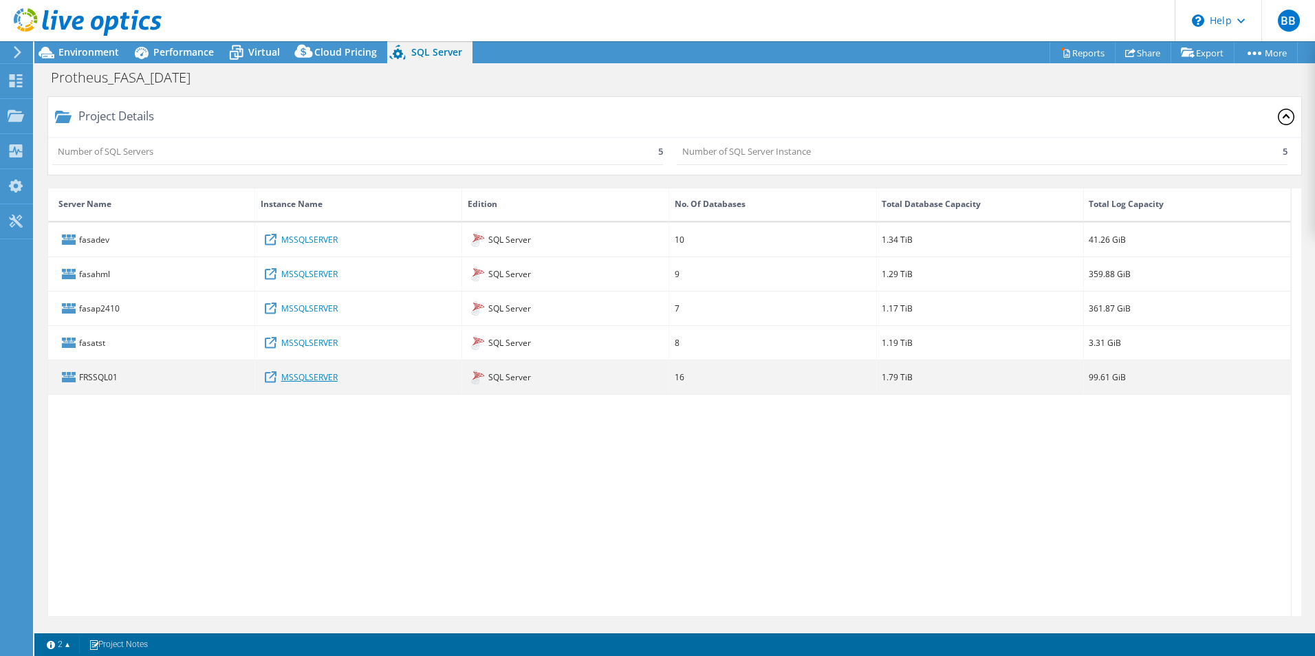
click at [305, 377] on link "MSSQLSERVER" at bounding box center [309, 376] width 56 height 15
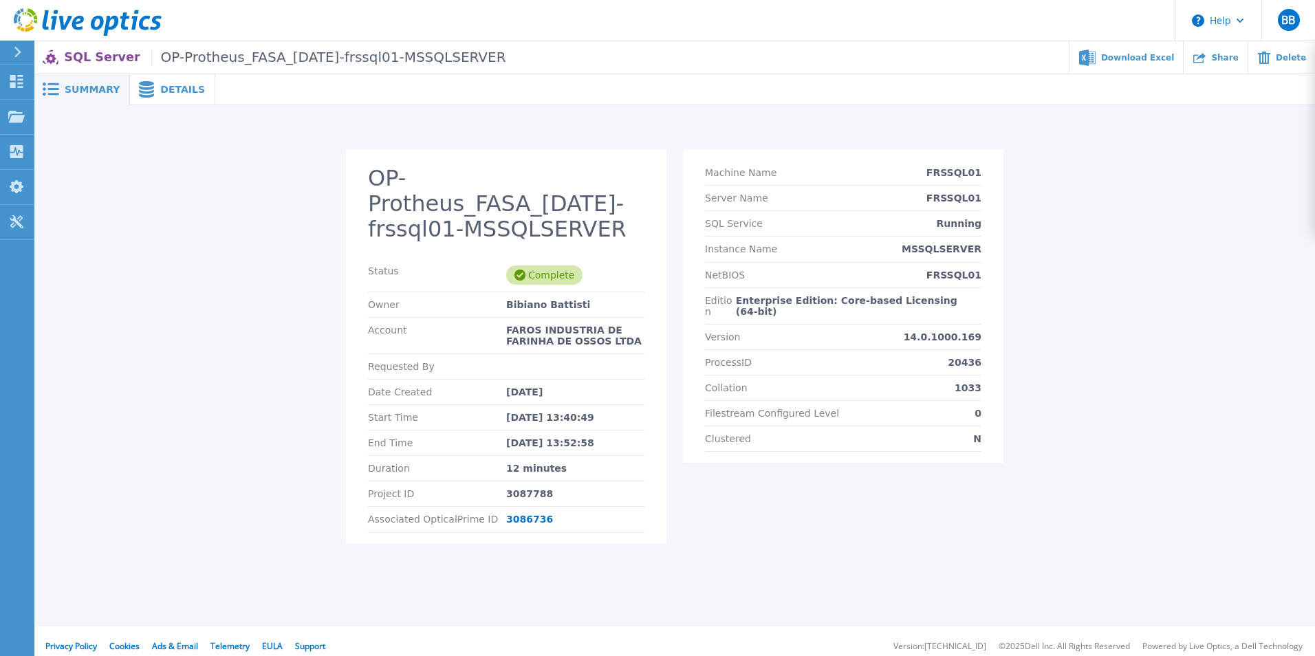
click at [160, 87] on span "Details" at bounding box center [182, 90] width 45 height 10
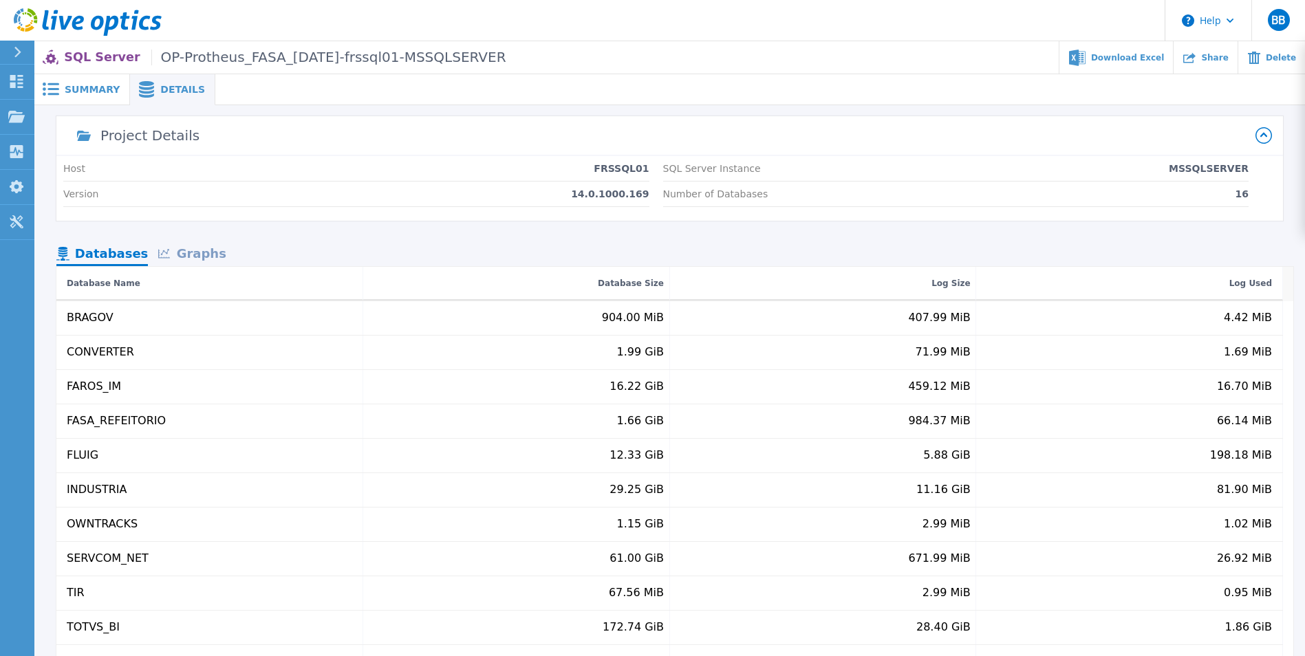
click at [189, 250] on div "Graphs" at bounding box center [192, 255] width 88 height 24
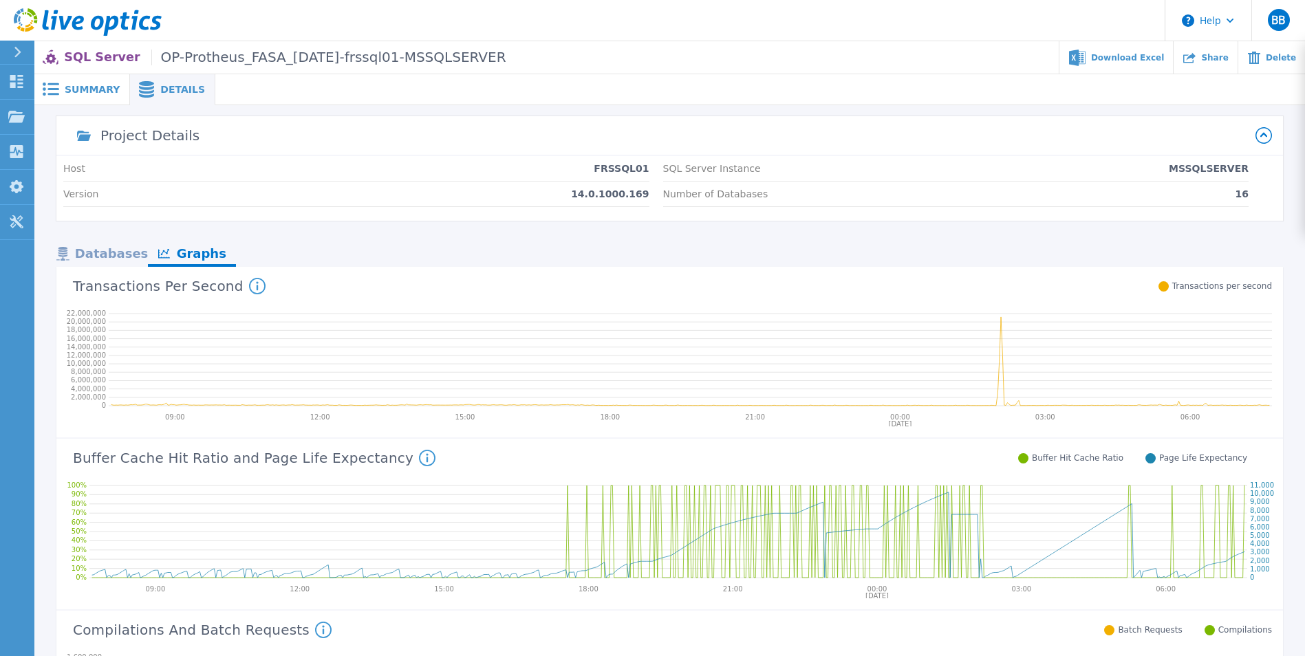
click at [98, 249] on div "Databases" at bounding box center [101, 255] width 91 height 24
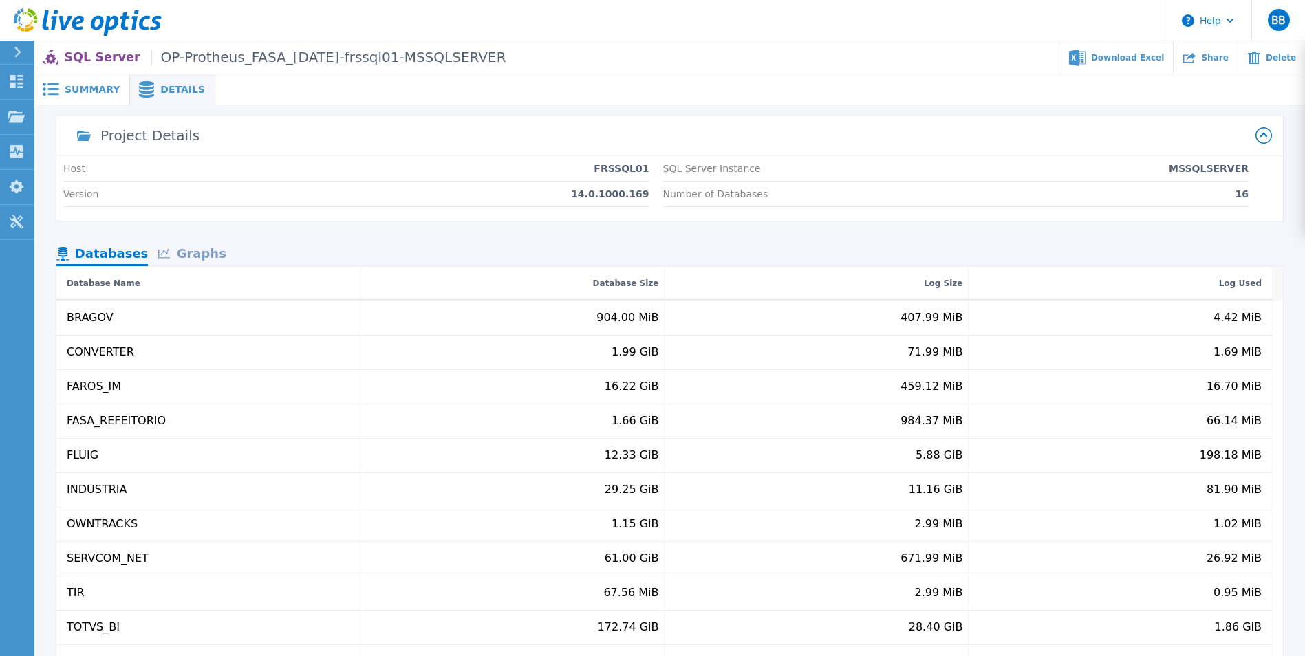
click at [82, 85] on span "Summary" at bounding box center [92, 90] width 55 height 10
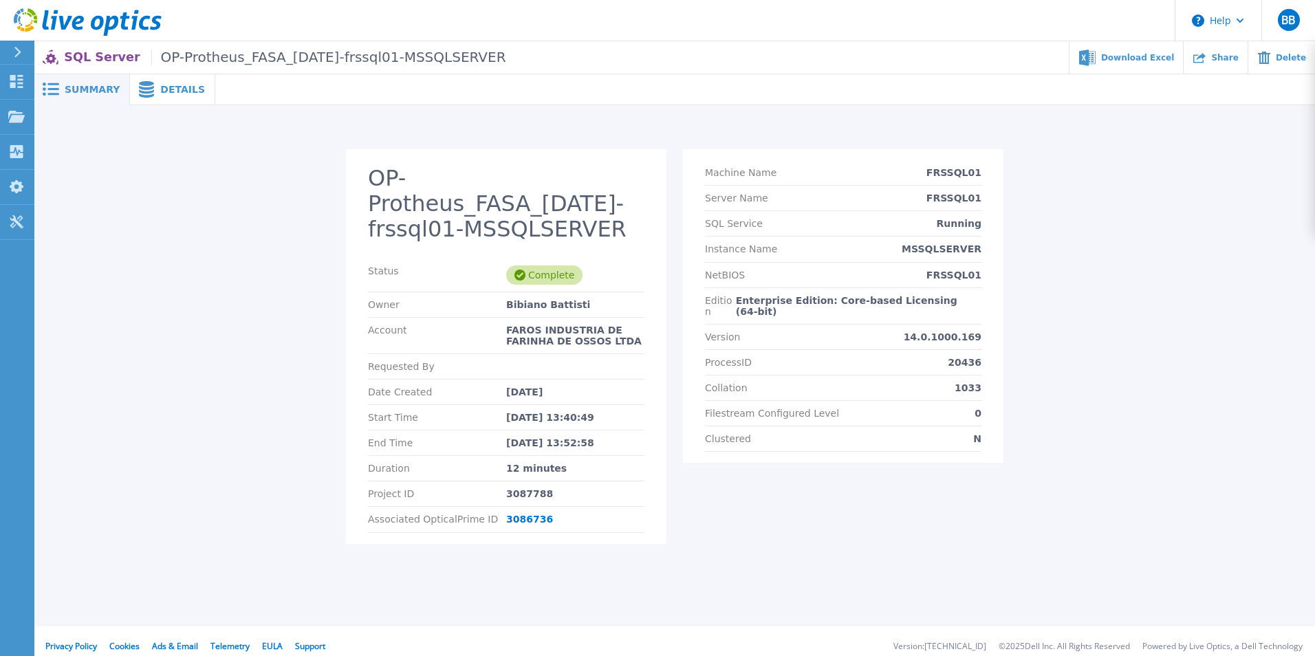
click at [93, 92] on span "Summary" at bounding box center [92, 90] width 55 height 10
click at [172, 96] on div "Details" at bounding box center [172, 89] width 85 height 31
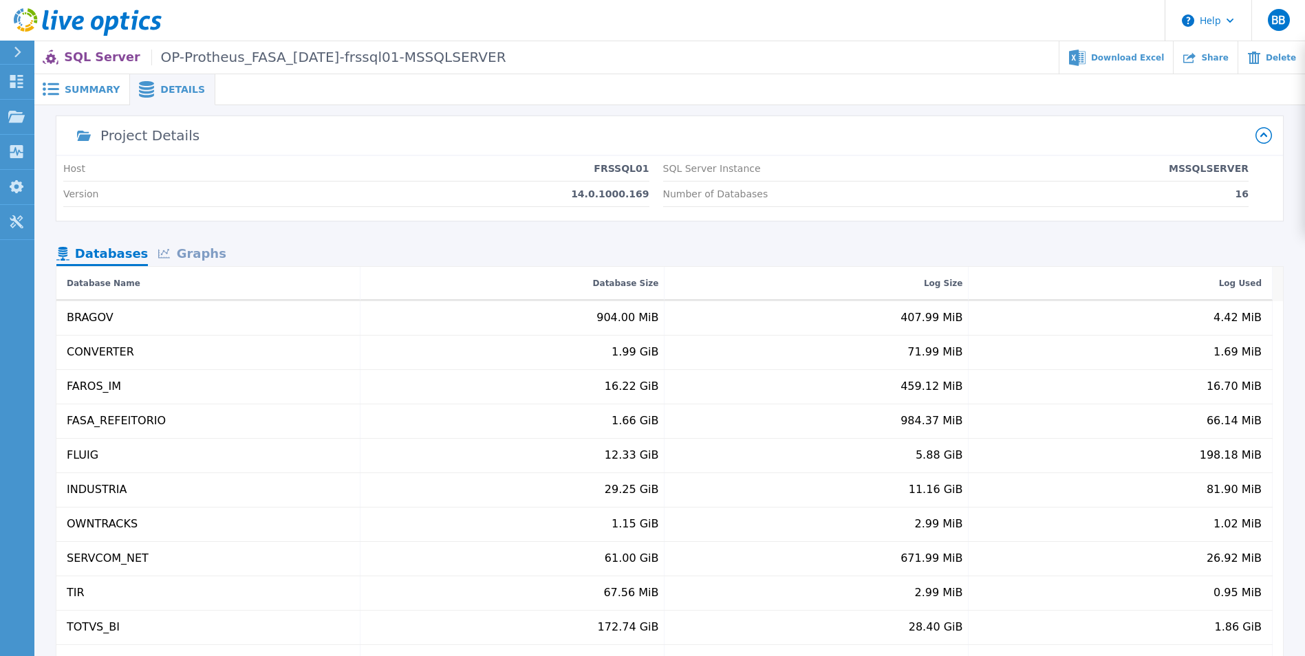
click at [197, 256] on div "Graphs" at bounding box center [192, 255] width 88 height 24
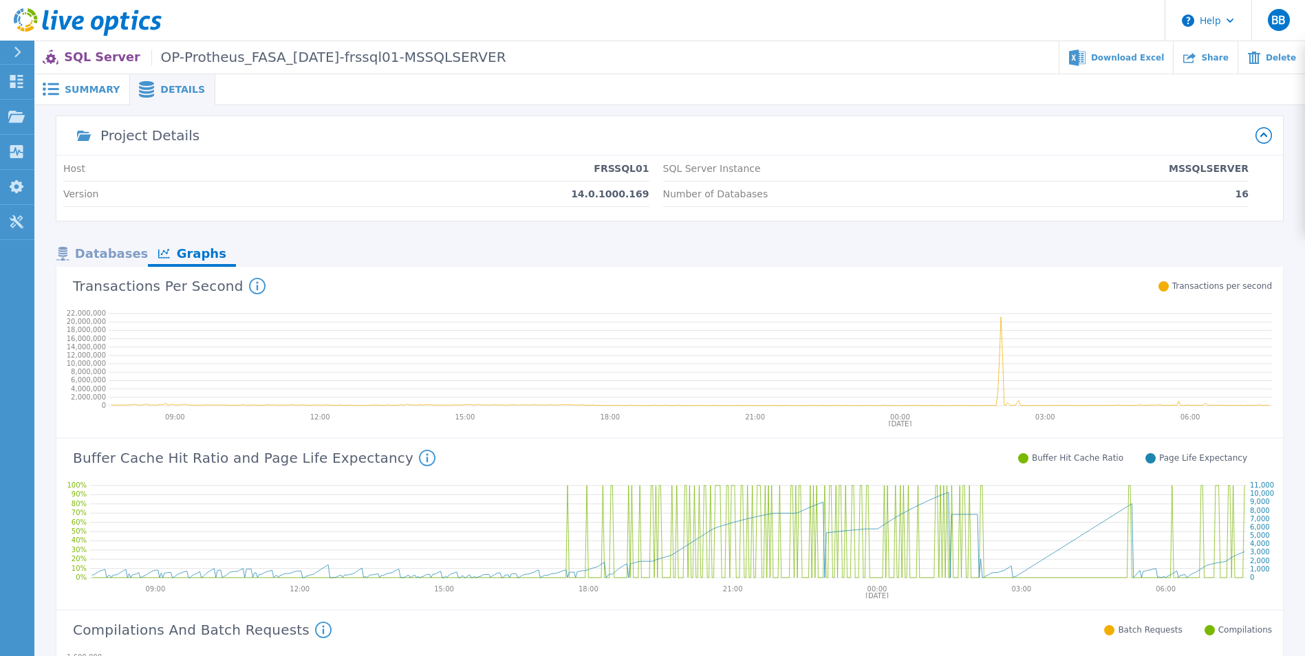
click at [74, 89] on span "Summary" at bounding box center [92, 90] width 55 height 10
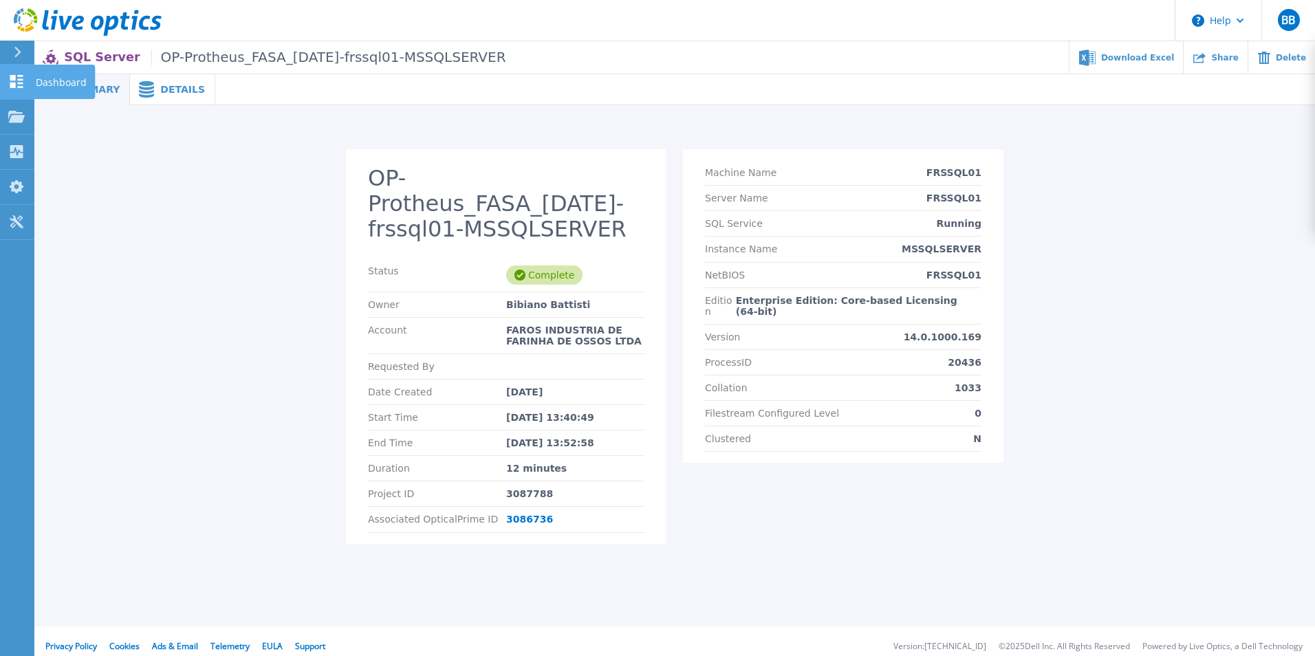
click at [32, 77] on link "Dashboard Dashboard" at bounding box center [17, 82] width 34 height 35
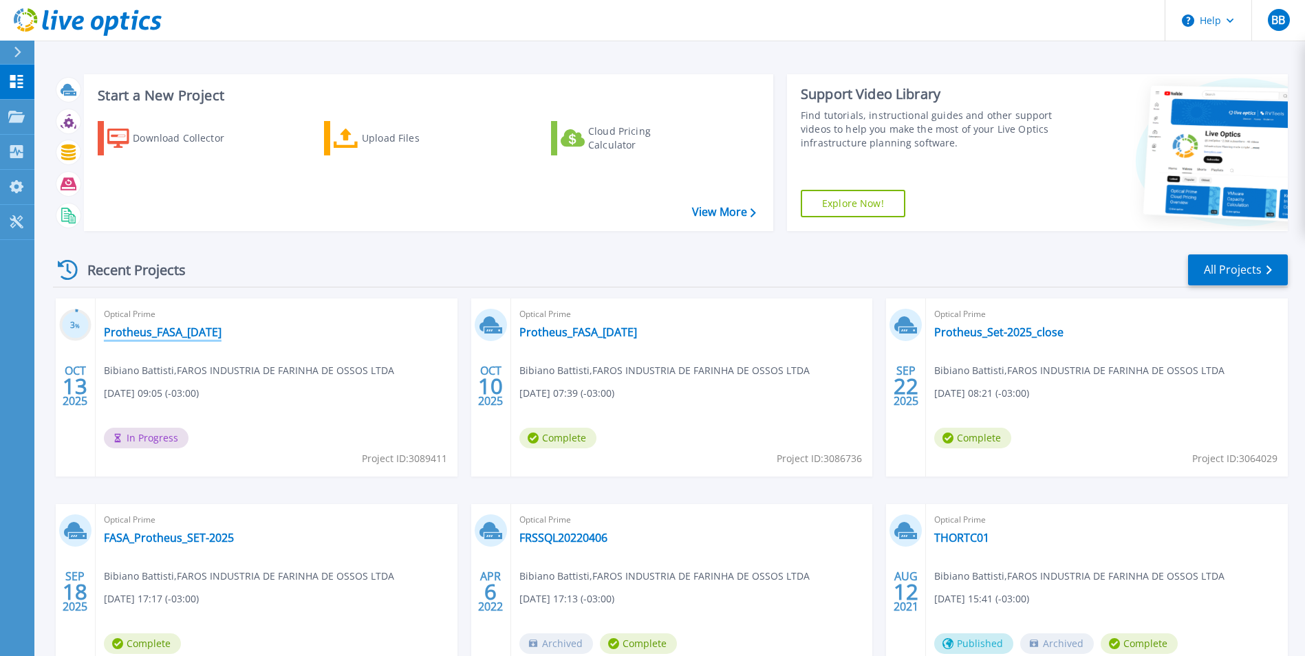
click at [181, 330] on link "Protheus_FASA_[DATE]" at bounding box center [163, 332] width 118 height 14
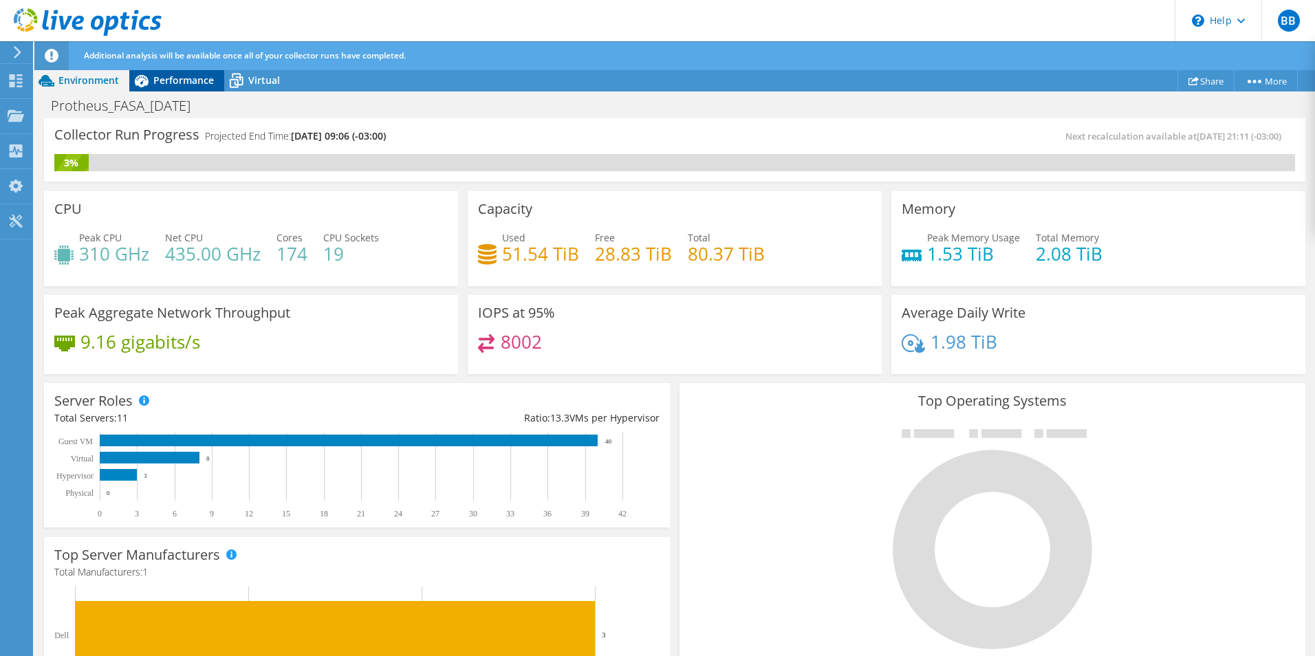
click at [180, 81] on span "Performance" at bounding box center [183, 80] width 61 height 13
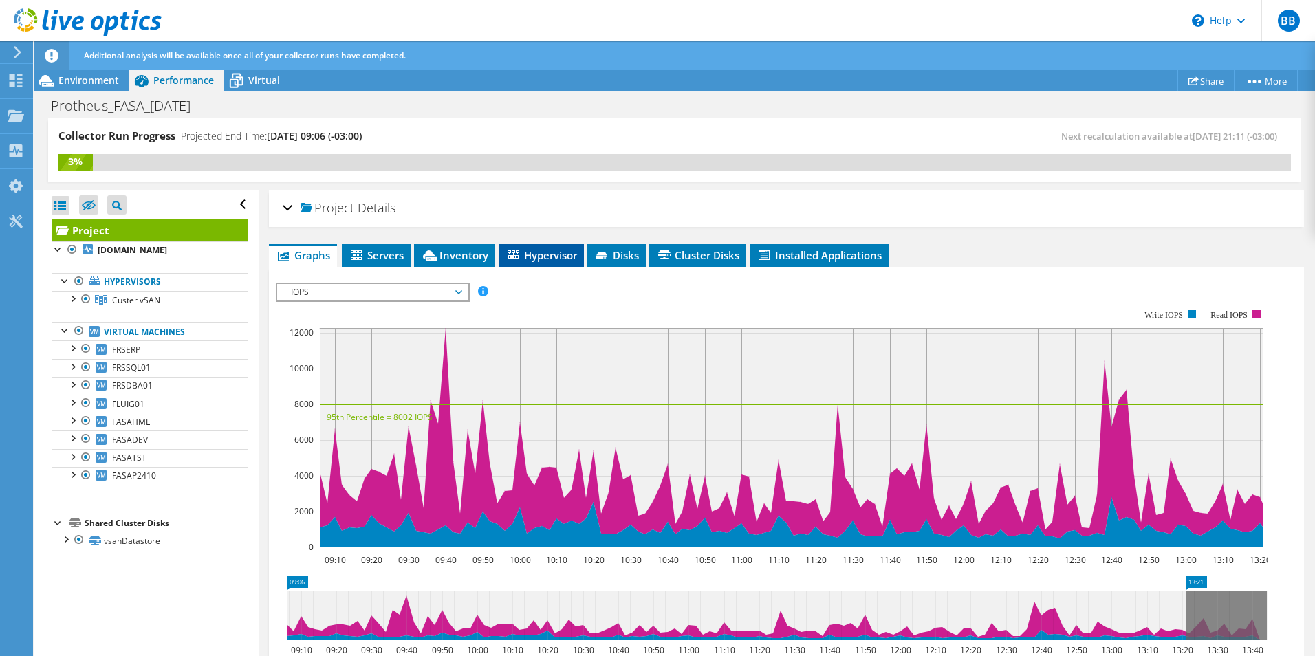
click at [551, 253] on span "Hypervisor" at bounding box center [541, 255] width 72 height 14
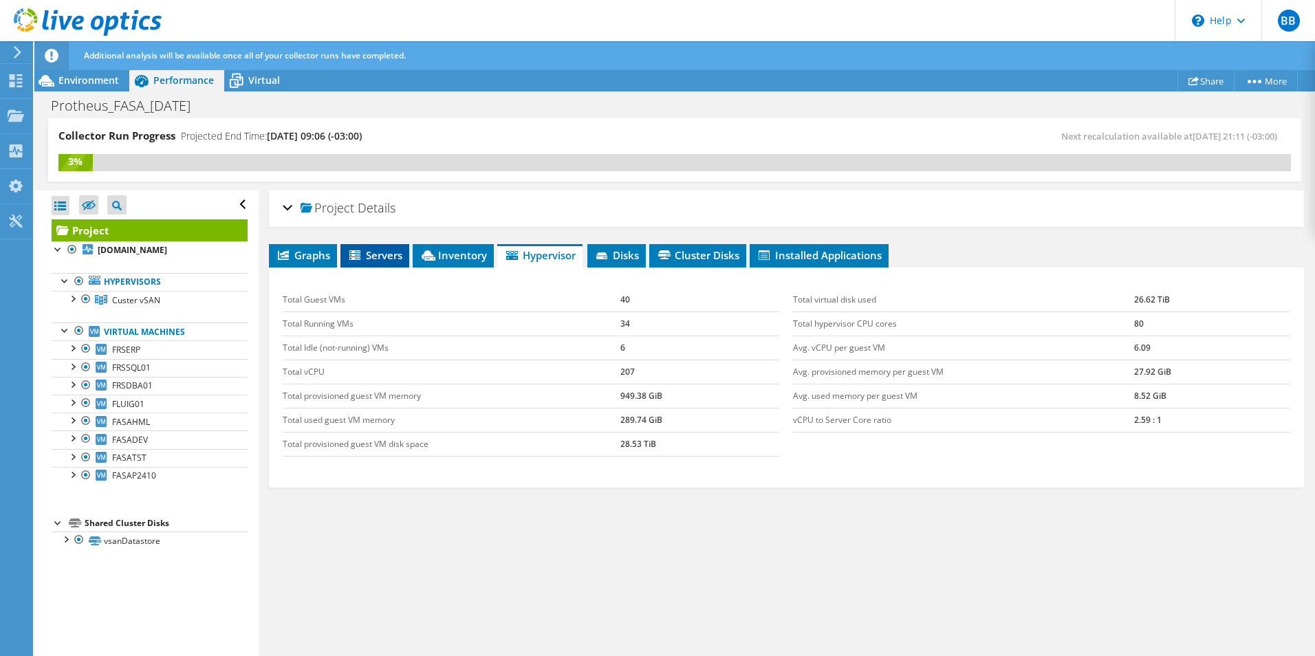
click at [373, 259] on span "Servers" at bounding box center [374, 255] width 55 height 14
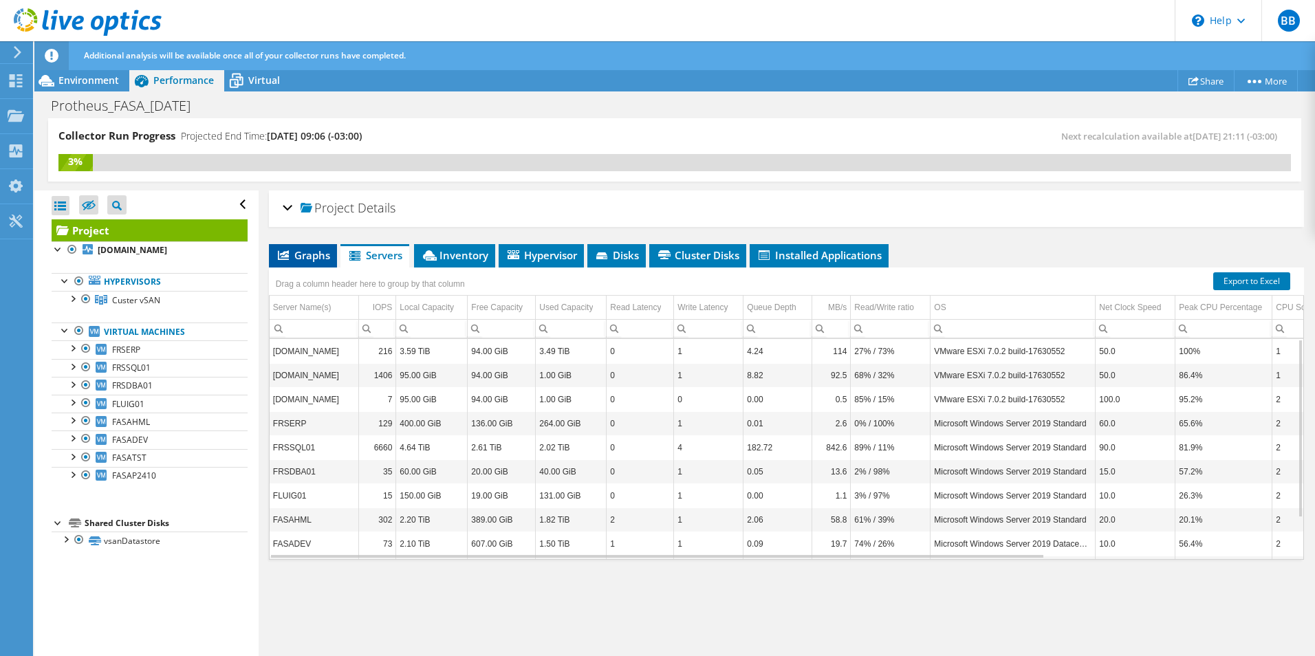
click at [325, 251] on span "Graphs" at bounding box center [303, 255] width 54 height 14
